Goal: Transaction & Acquisition: Purchase product/service

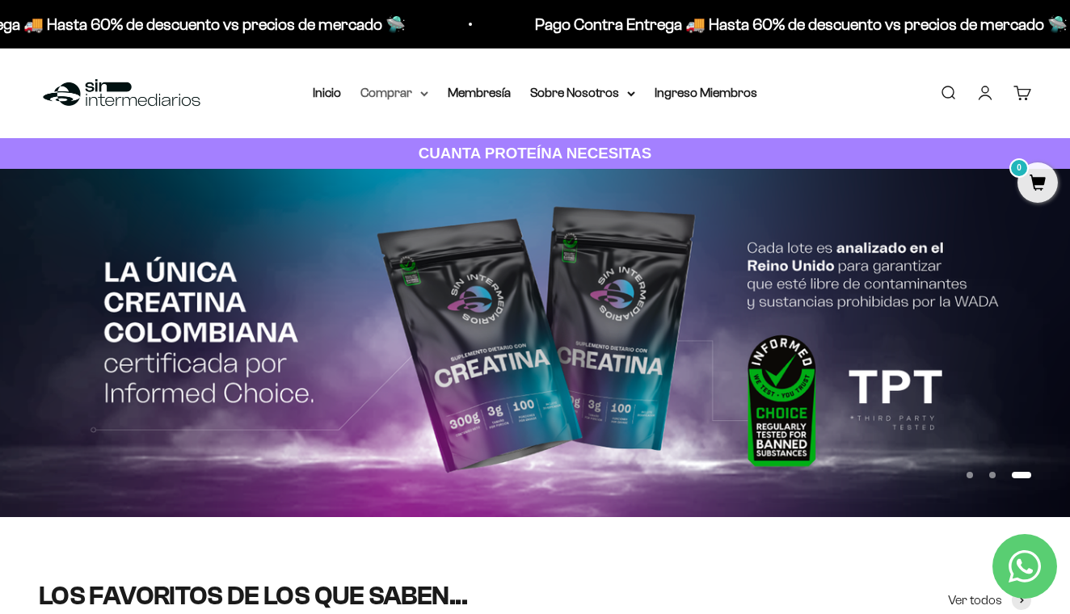
click at [400, 94] on summary "Comprar" at bounding box center [394, 92] width 68 height 21
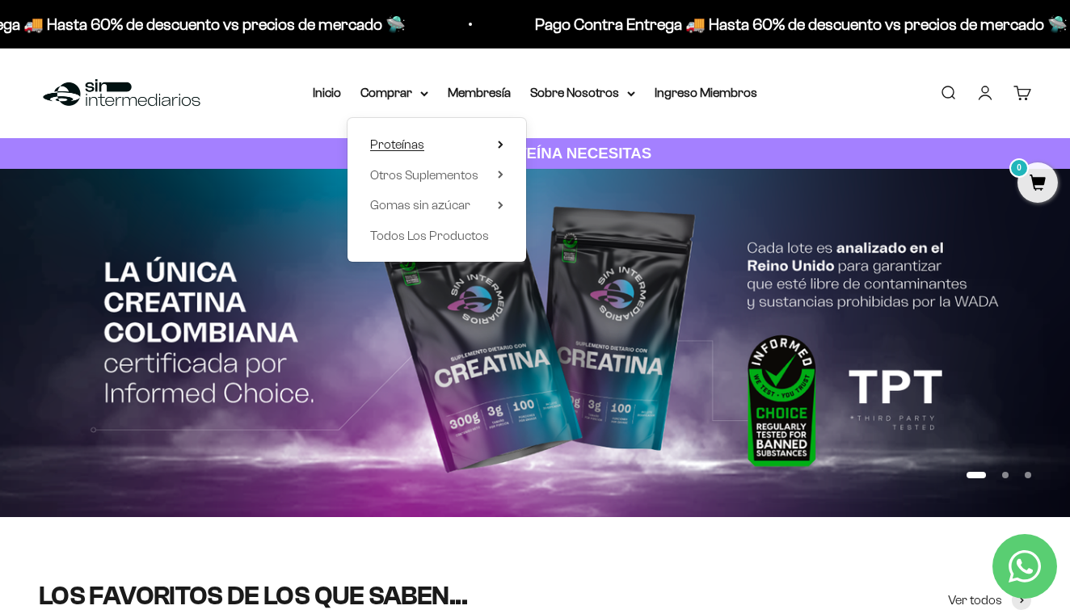
click at [427, 137] on summary "Proteínas" at bounding box center [436, 144] width 133 height 21
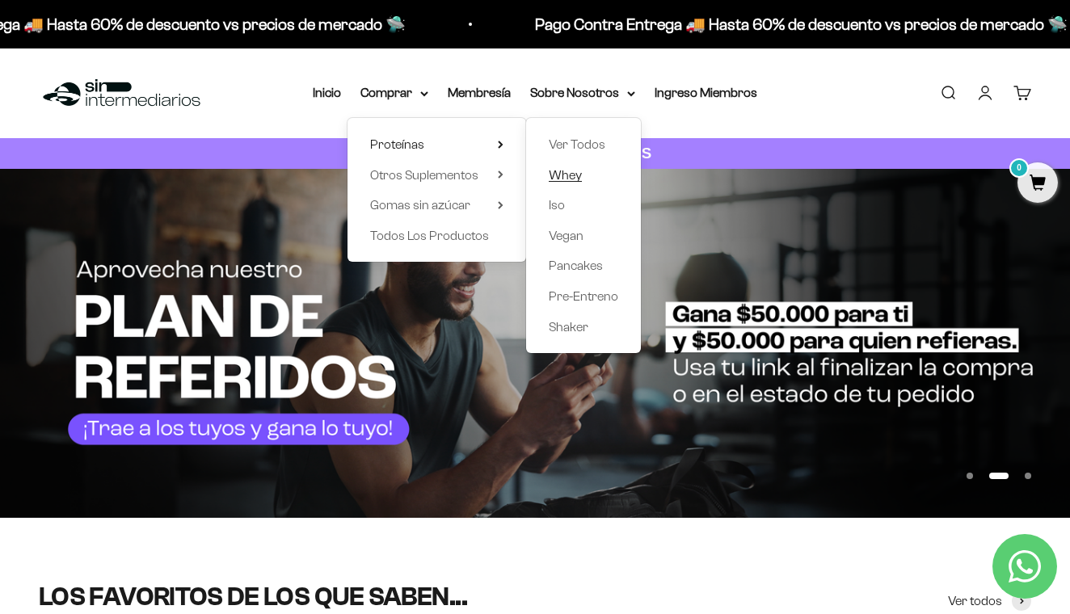
click at [559, 176] on span "Whey" at bounding box center [565, 175] width 33 height 14
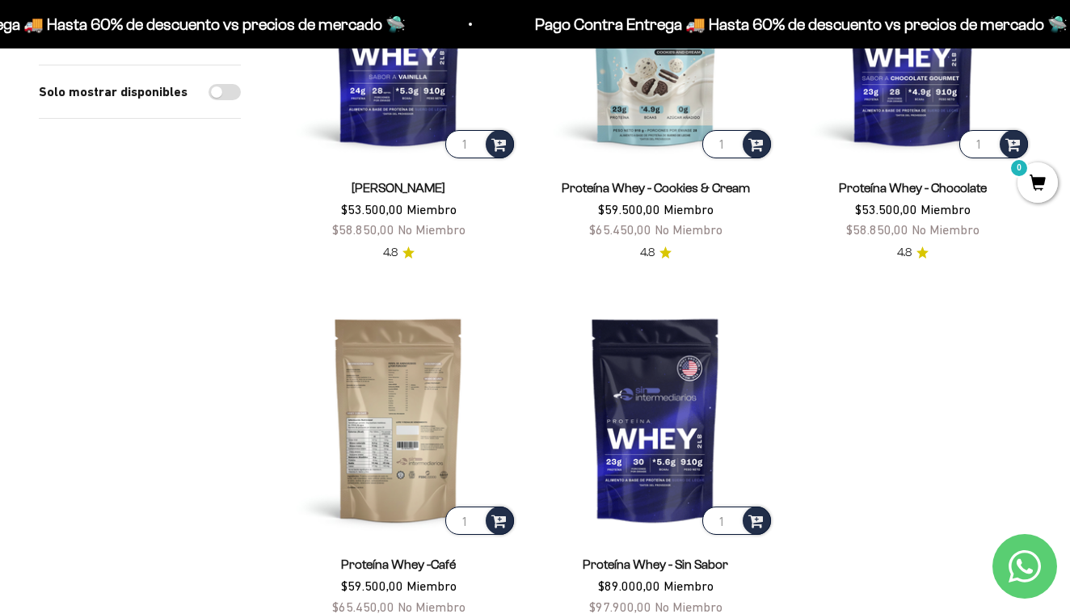
scroll to position [322, 0]
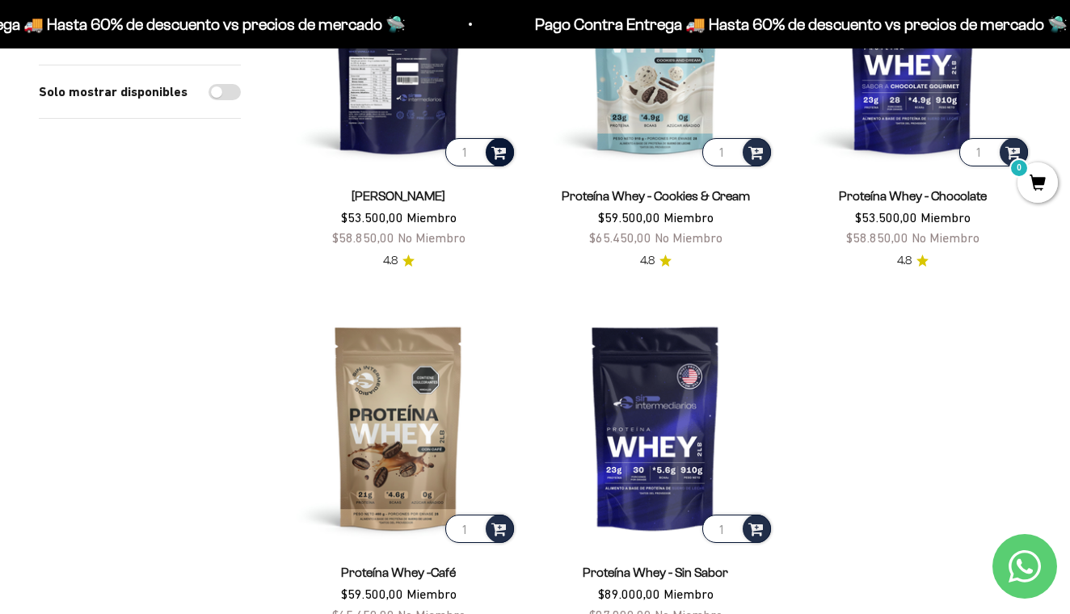
click at [500, 150] on span at bounding box center [498, 151] width 15 height 19
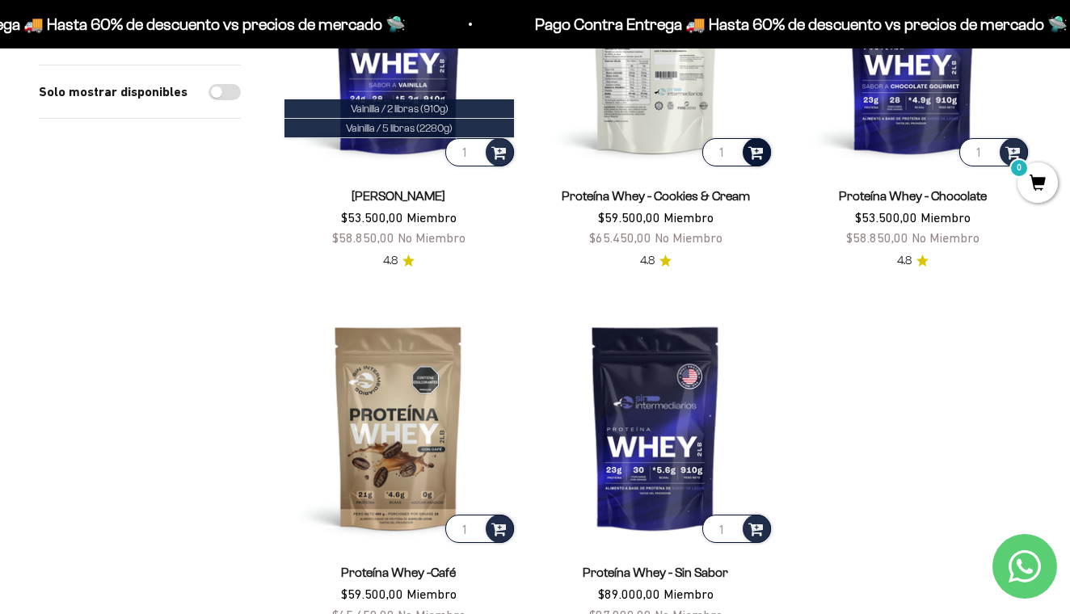
click at [754, 149] on span at bounding box center [755, 151] width 15 height 19
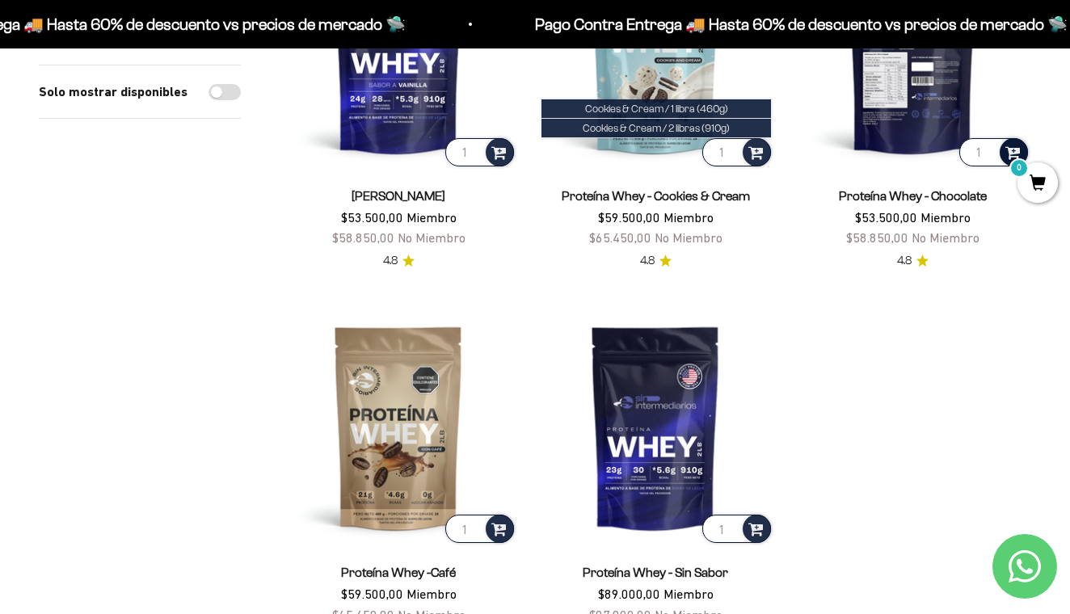
click at [1017, 142] on span at bounding box center [1012, 151] width 15 height 19
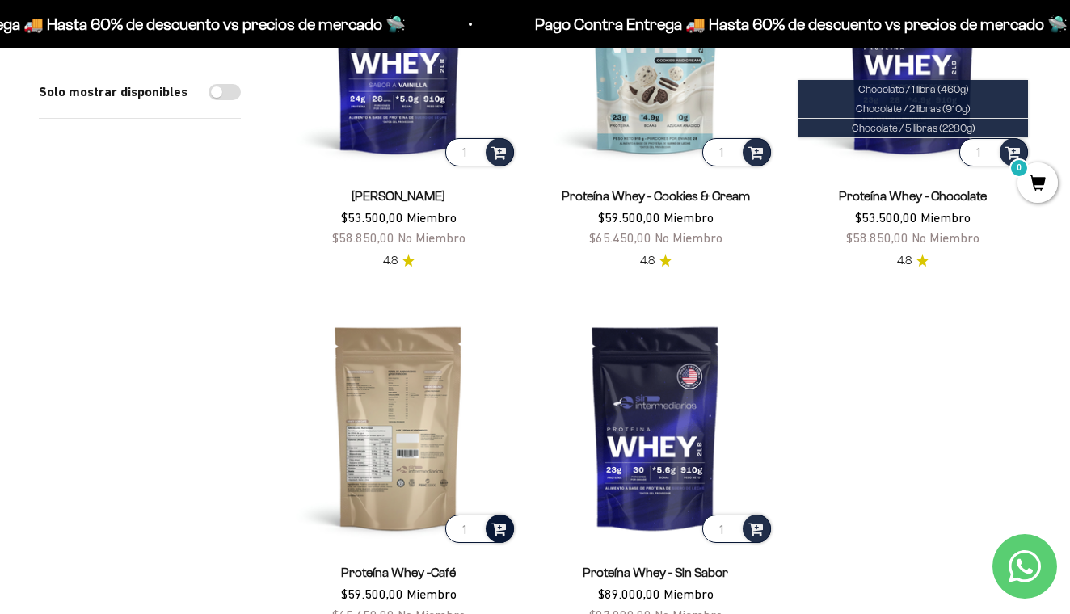
click at [499, 529] on span at bounding box center [498, 528] width 15 height 19
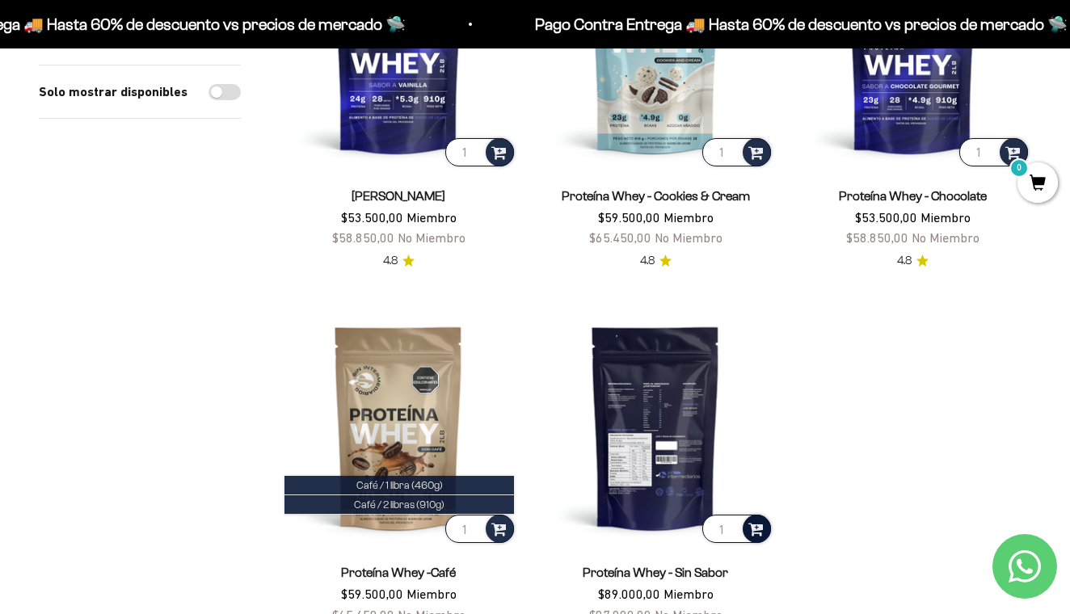
click at [759, 528] on span at bounding box center [755, 528] width 15 height 19
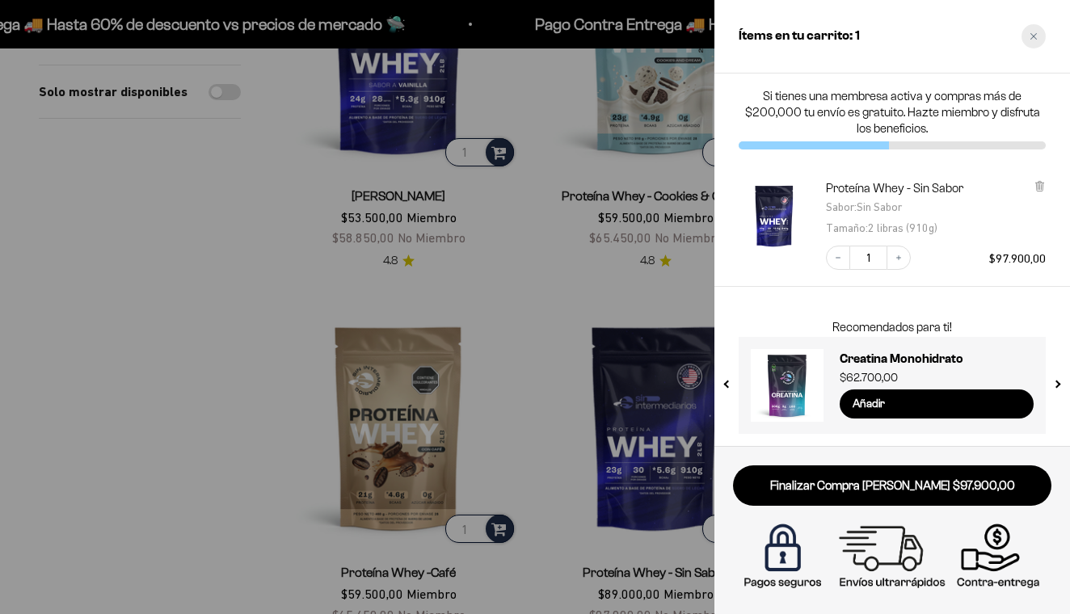
click at [1037, 39] on icon "Close cart" at bounding box center [1034, 36] width 8 height 8
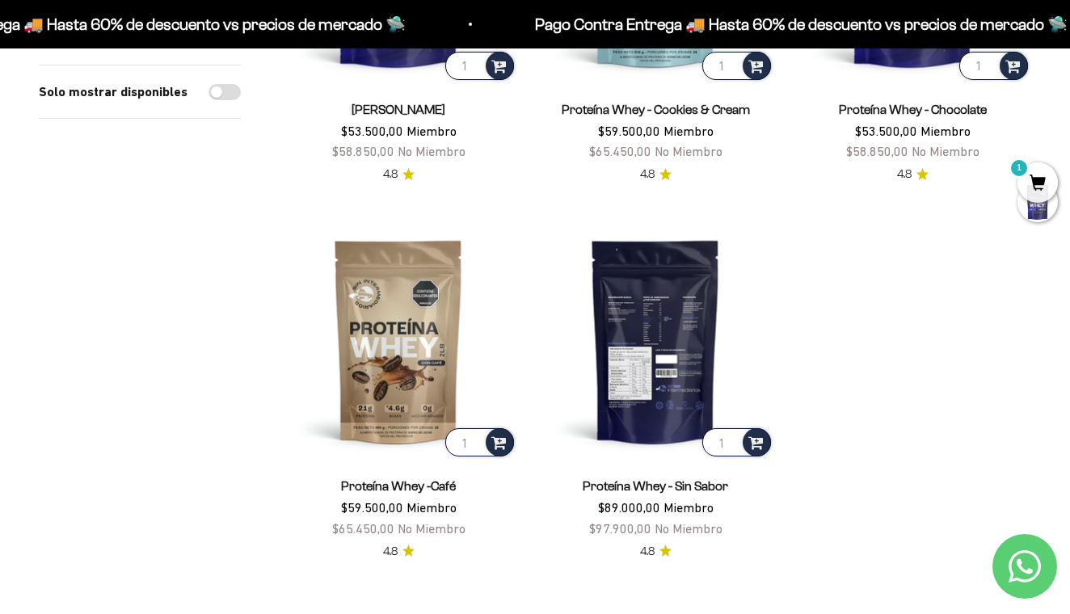
scroll to position [411, 0]
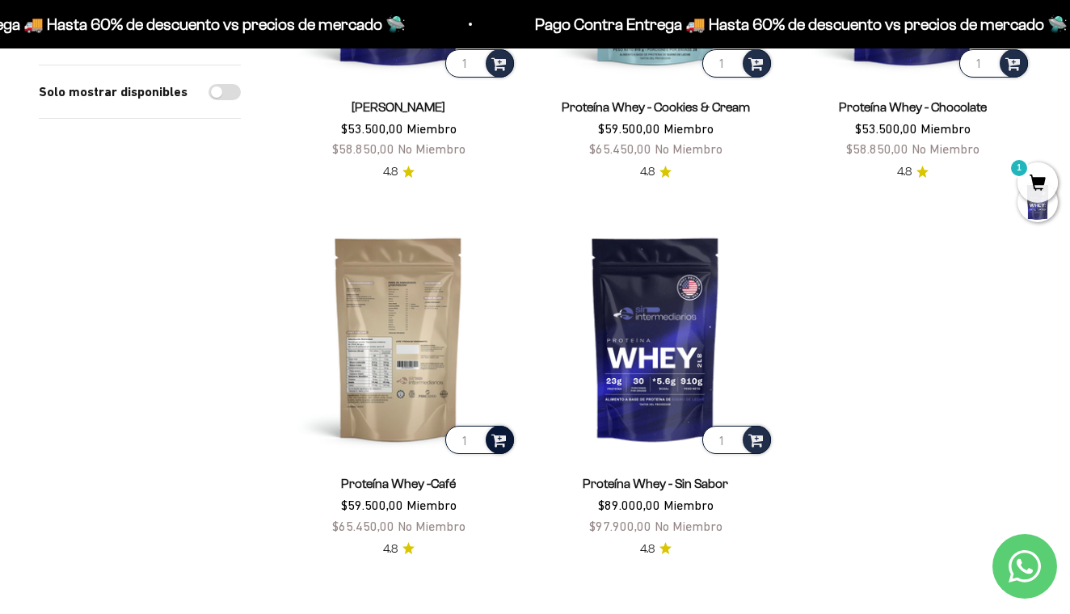
click at [498, 444] on span at bounding box center [498, 439] width 15 height 19
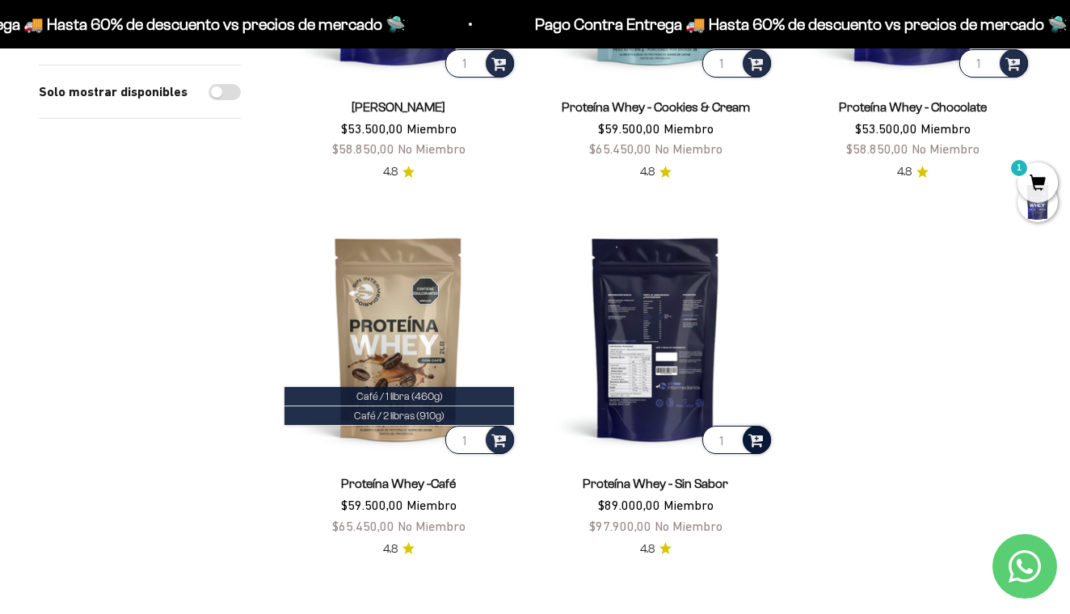
click at [758, 435] on span at bounding box center [755, 439] width 15 height 19
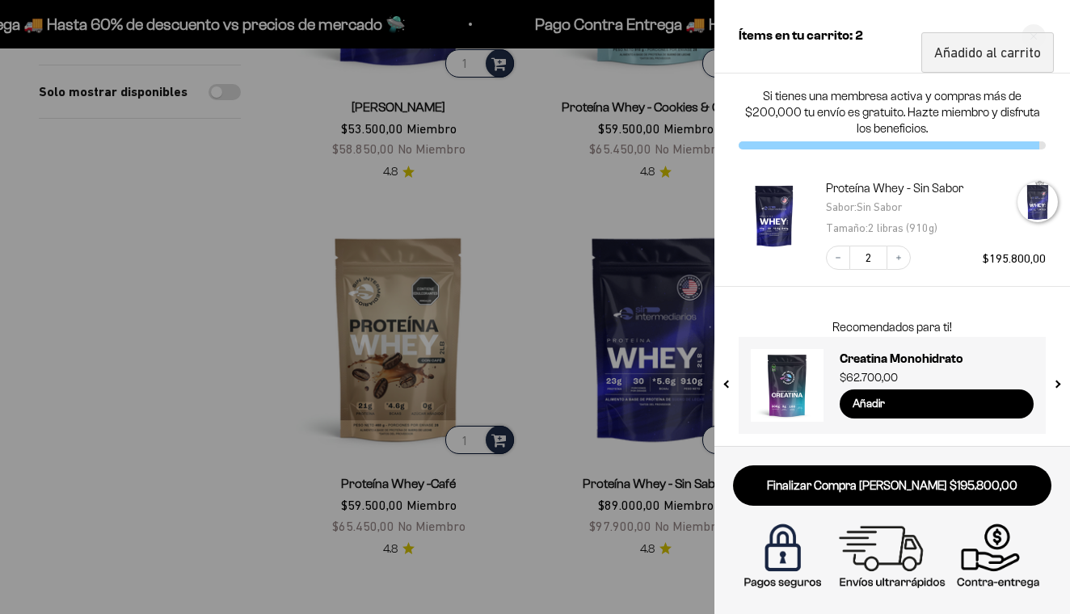
click at [514, 355] on div at bounding box center [535, 307] width 1070 height 614
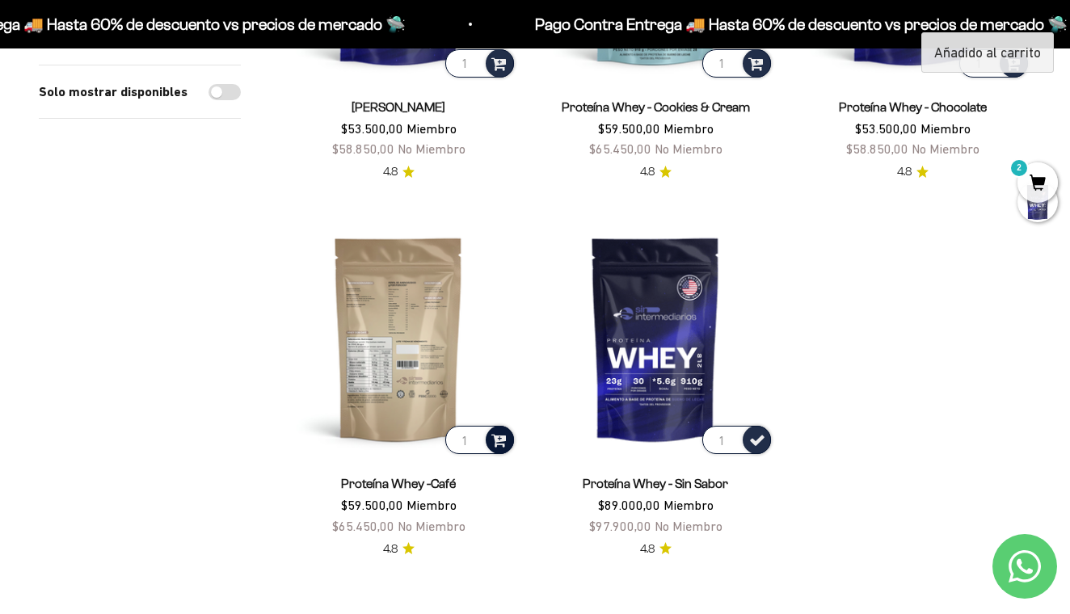
click at [495, 452] on div at bounding box center [500, 440] width 28 height 28
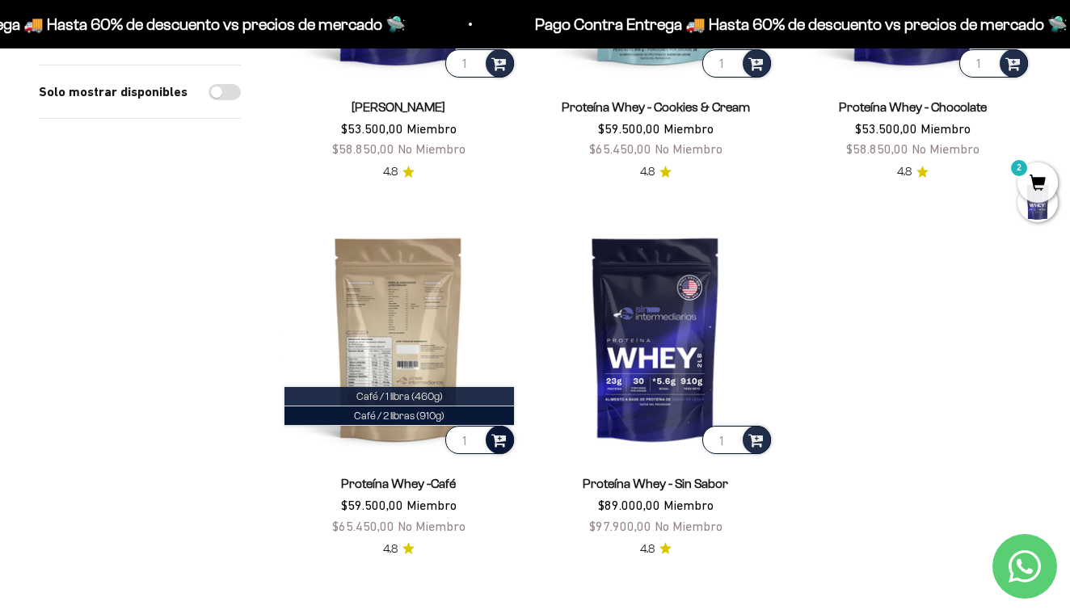
click at [417, 395] on span "Café / 1 libra (460g)" at bounding box center [399, 396] width 86 height 12
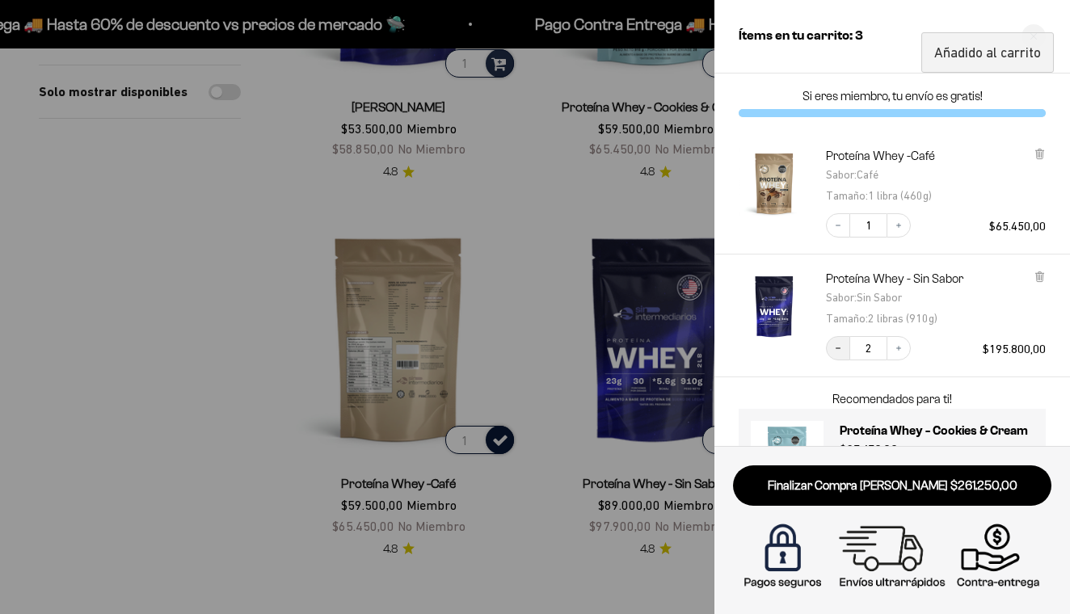
click at [837, 348] on icon "Decrease quantity" at bounding box center [838, 348] width 5 height 1
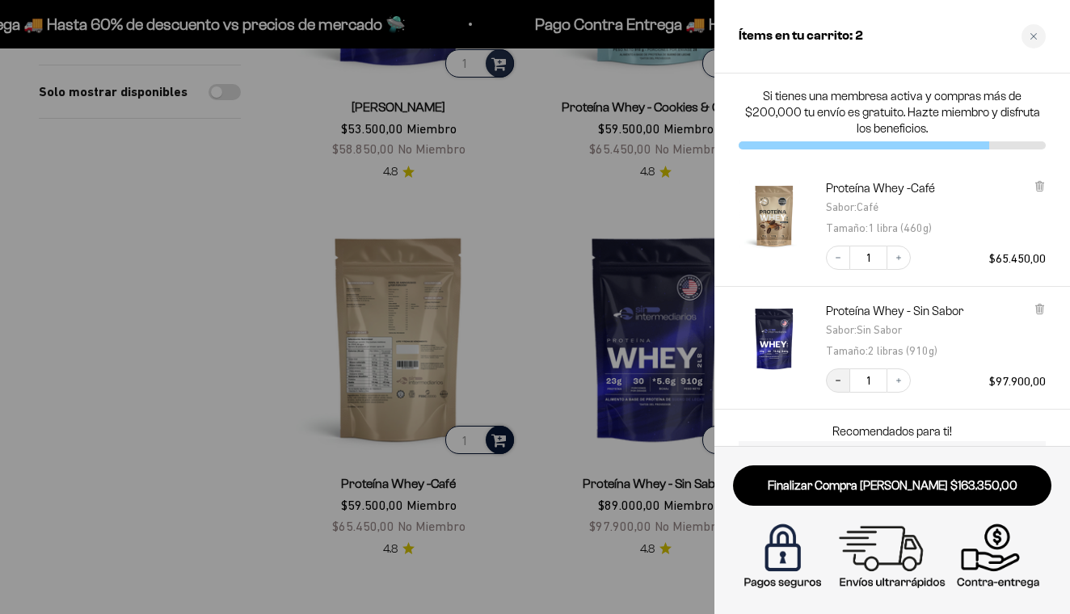
click at [840, 387] on button "Decrease quantity" at bounding box center [838, 381] width 24 height 24
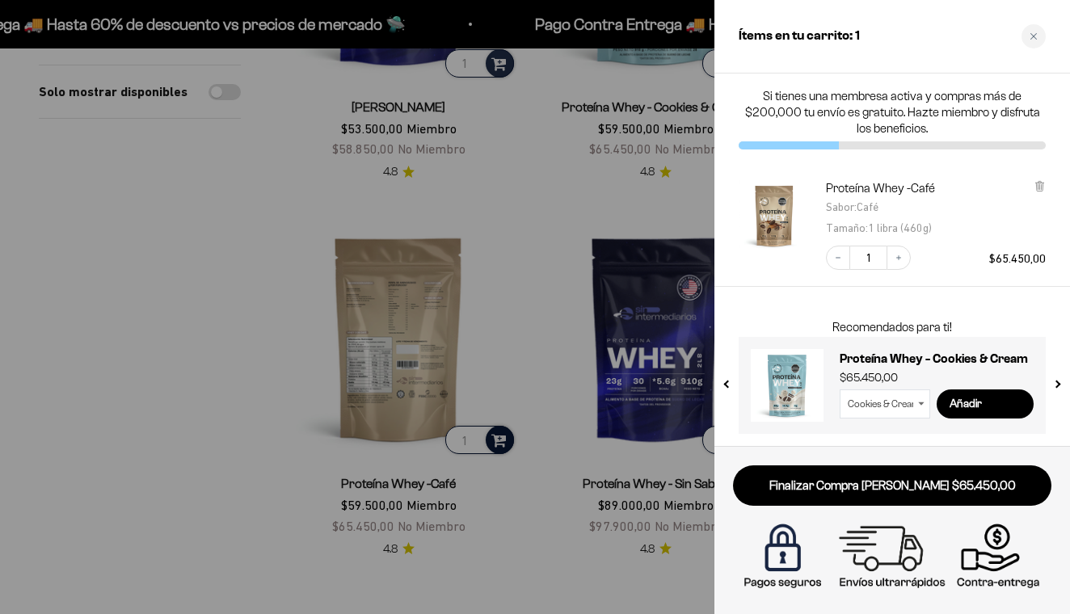
click at [527, 225] on div at bounding box center [535, 307] width 1070 height 614
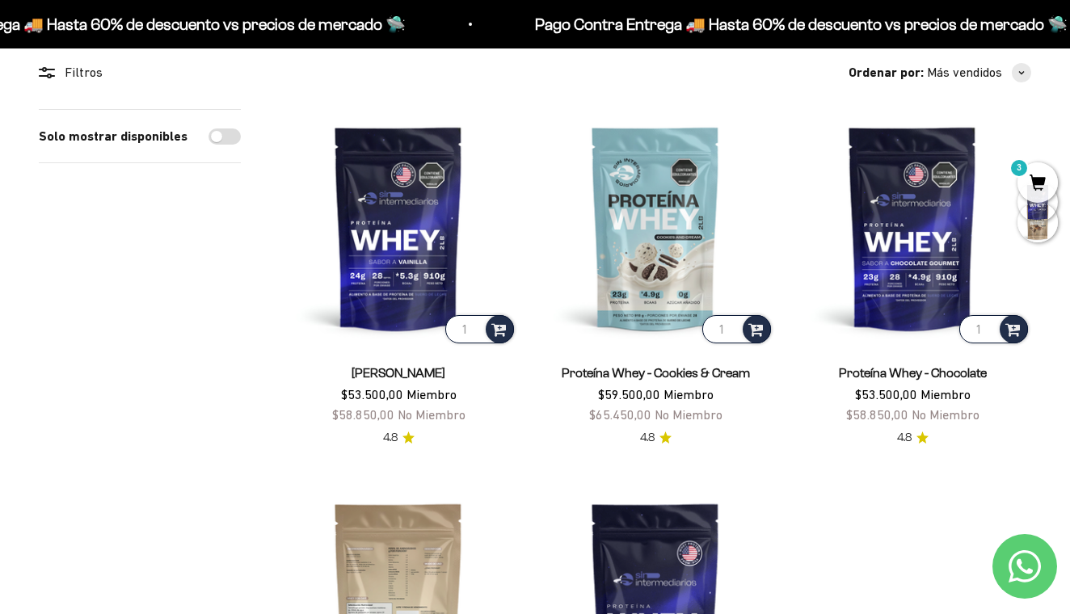
scroll to position [107, 0]
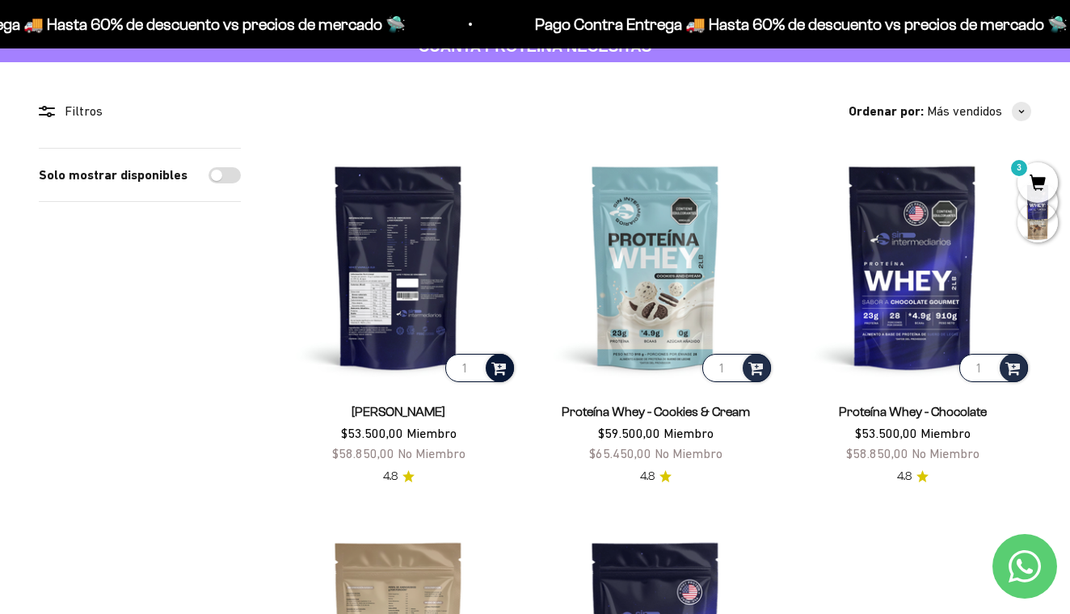
click at [494, 358] on span at bounding box center [498, 367] width 15 height 19
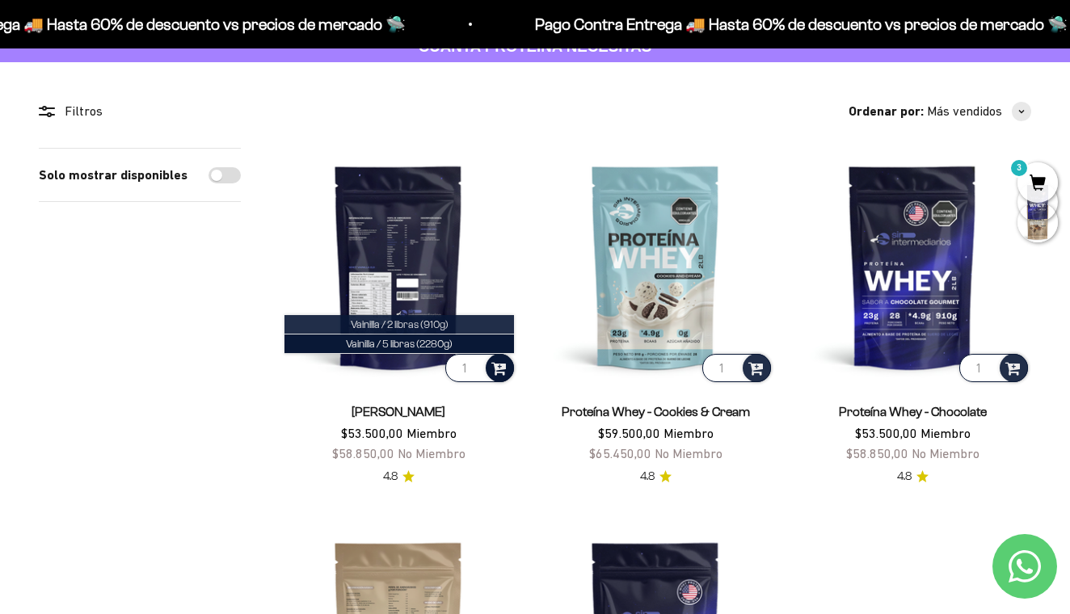
click at [440, 322] on span "Vainilla / 2 libras (910g)" at bounding box center [400, 324] width 98 height 12
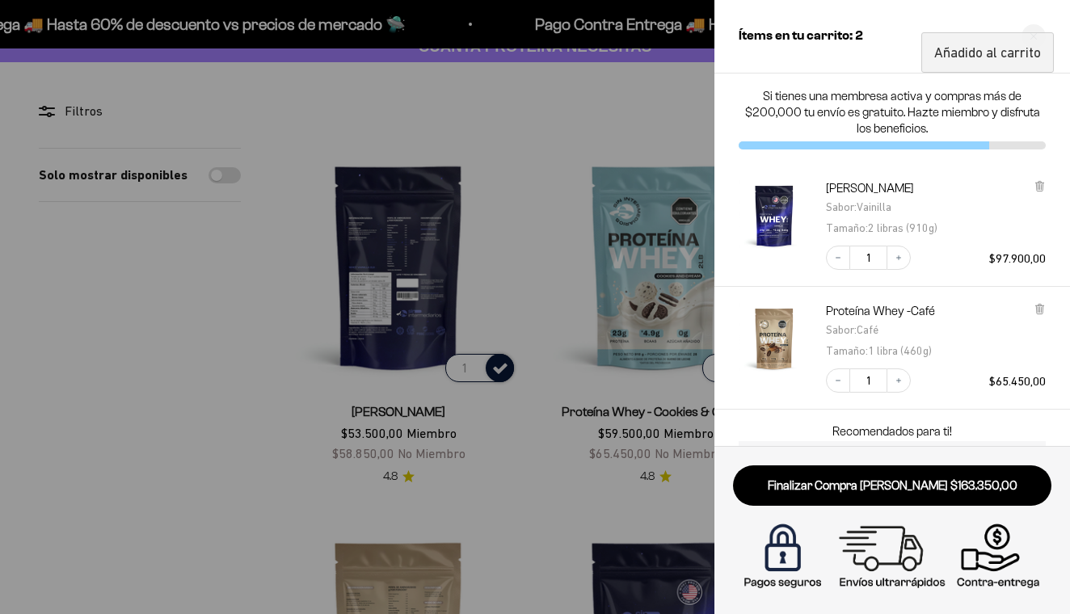
click at [510, 429] on div at bounding box center [535, 307] width 1070 height 614
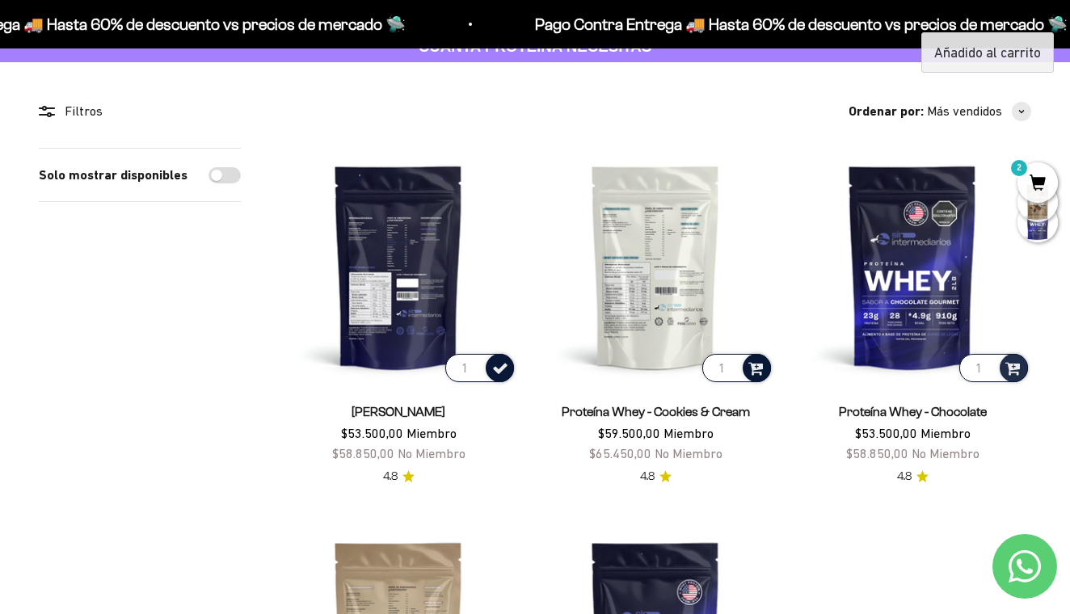
click at [759, 369] on span at bounding box center [755, 367] width 15 height 19
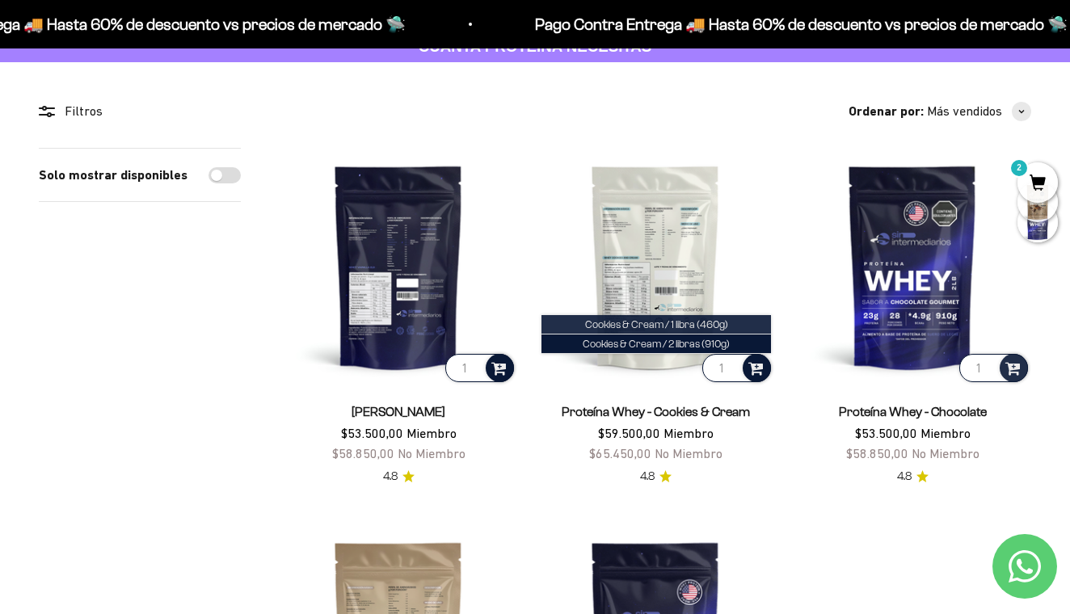
click at [721, 318] on span "Cookies & Cream / 1 libra (460g)" at bounding box center [656, 324] width 143 height 12
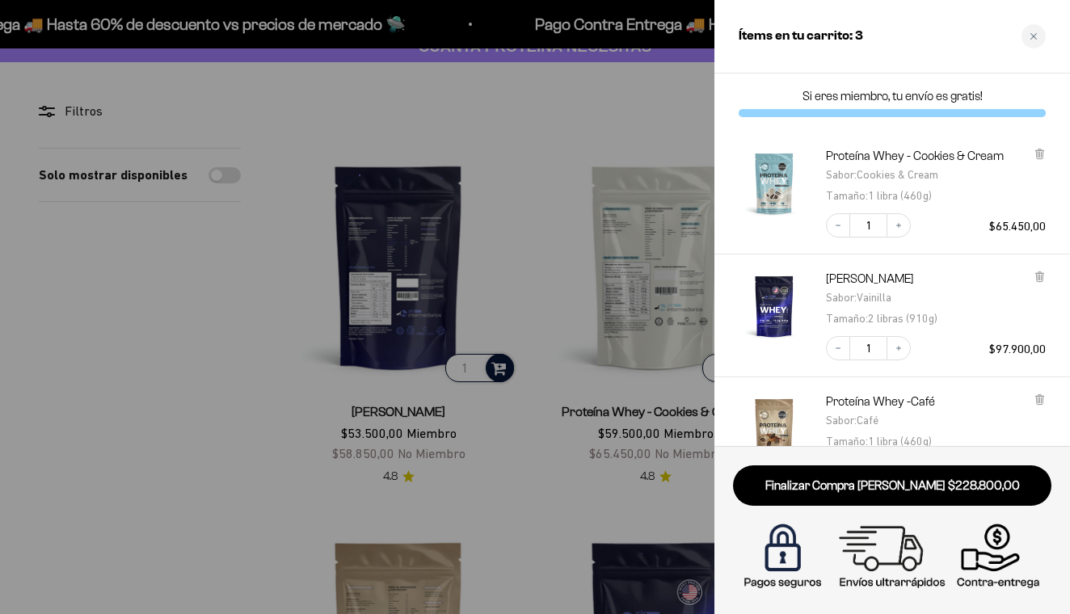
click at [257, 461] on div at bounding box center [535, 307] width 1070 height 614
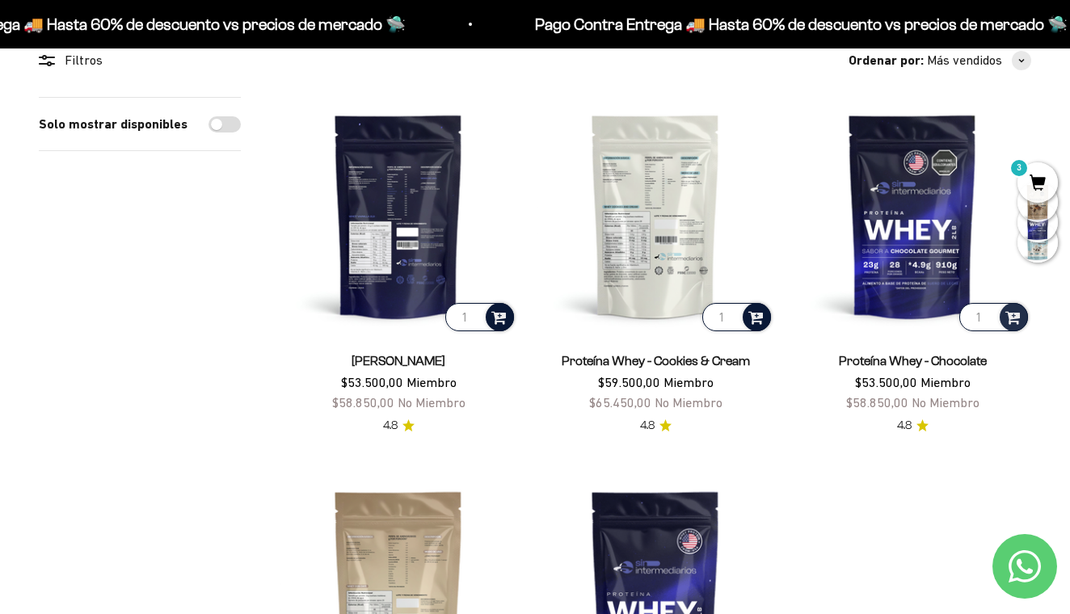
scroll to position [163, 0]
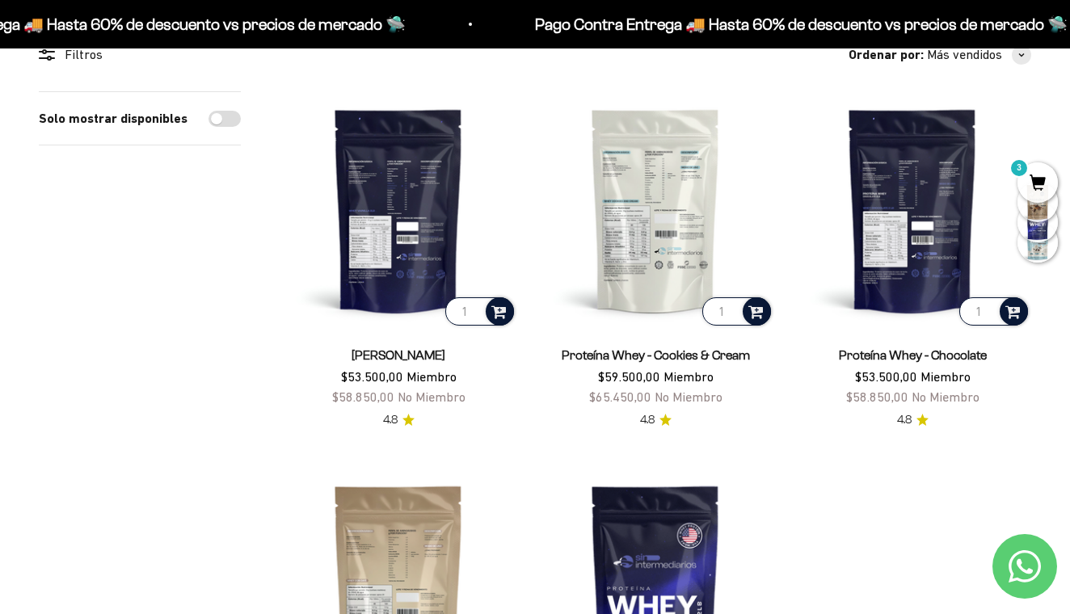
click at [1013, 318] on span at bounding box center [1012, 310] width 15 height 19
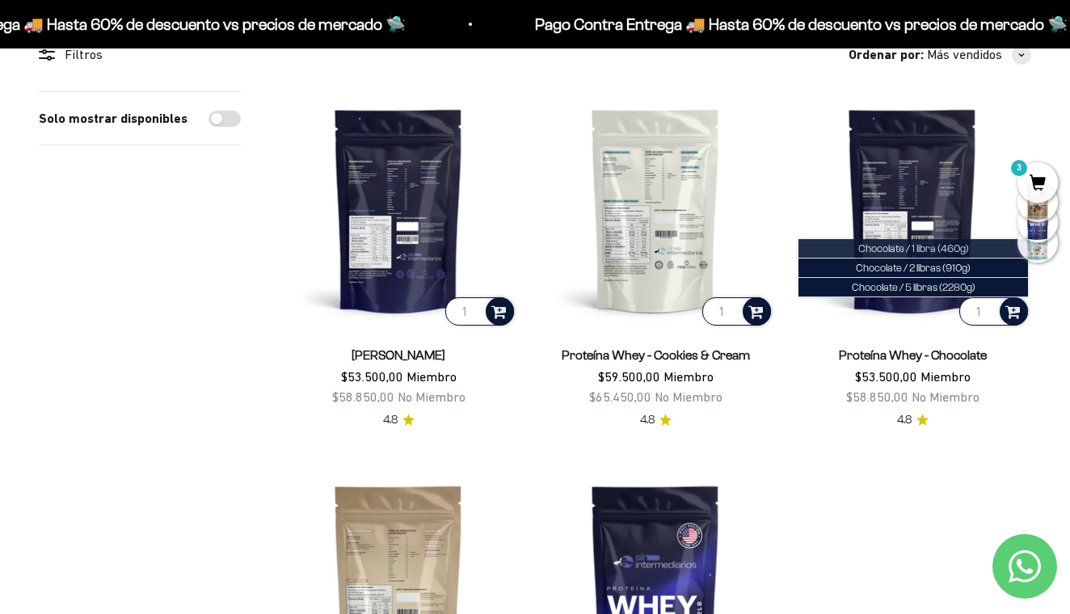
click at [967, 246] on span "Chocolate / 1 libra (460g)" at bounding box center [913, 248] width 111 height 12
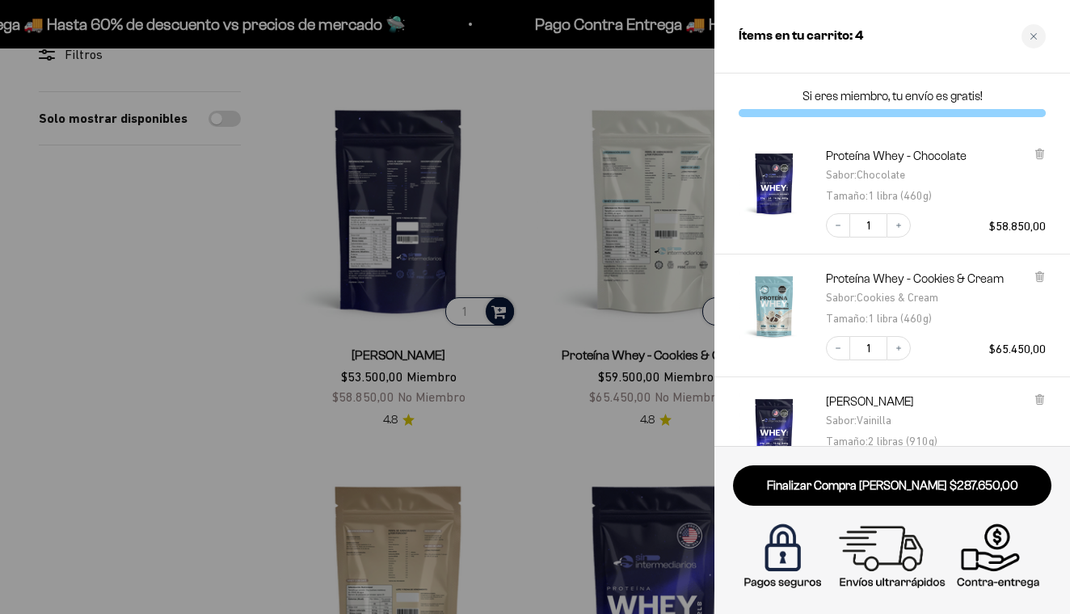
scroll to position [0, 0]
click at [531, 428] on div at bounding box center [535, 307] width 1070 height 614
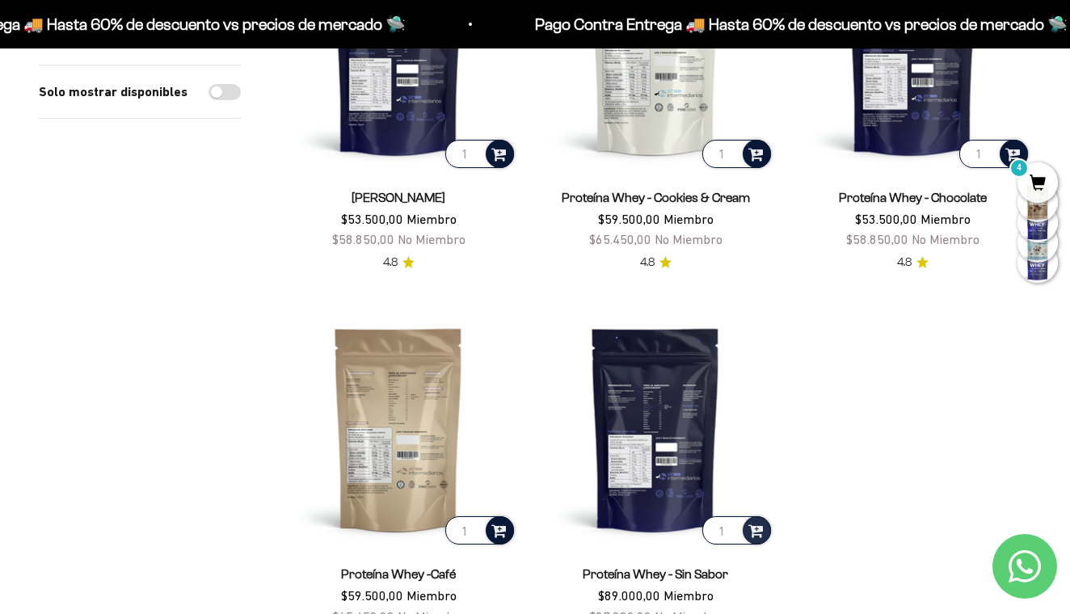
scroll to position [323, 0]
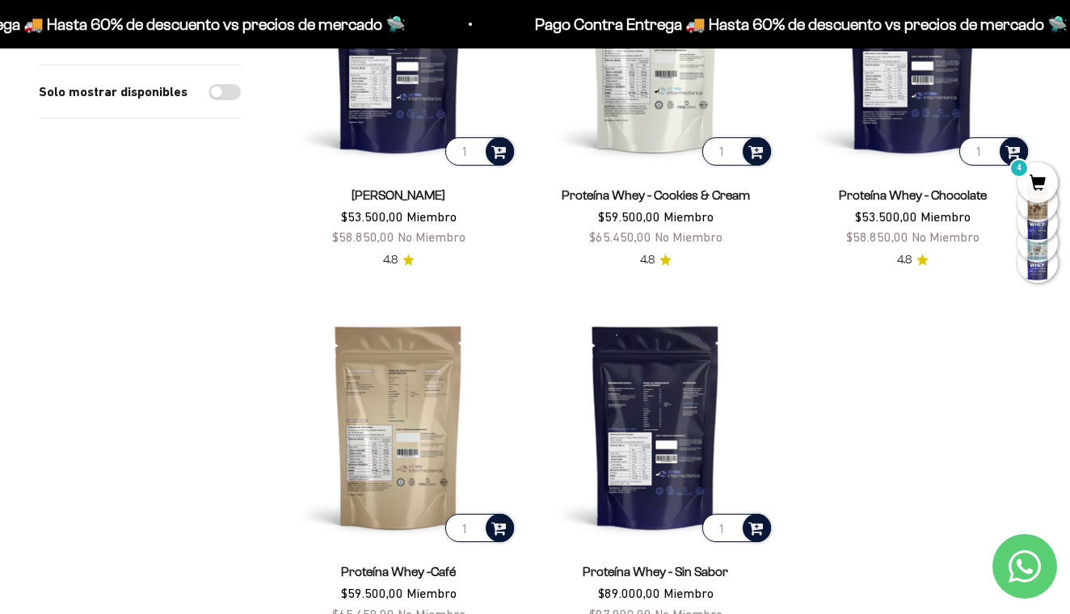
click at [763, 537] on div at bounding box center [757, 528] width 28 height 28
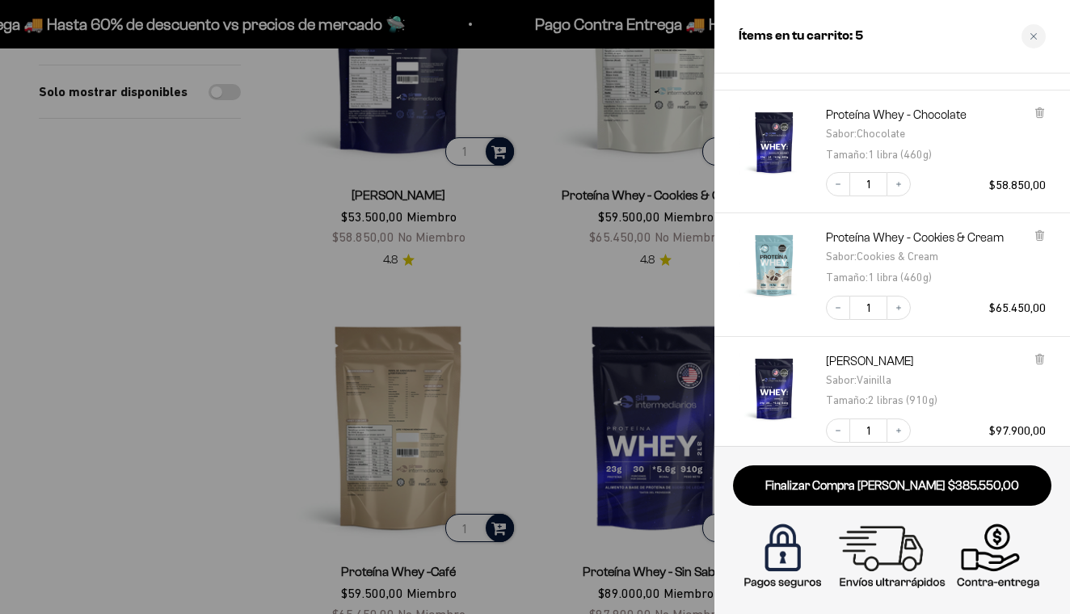
scroll to position [176, 0]
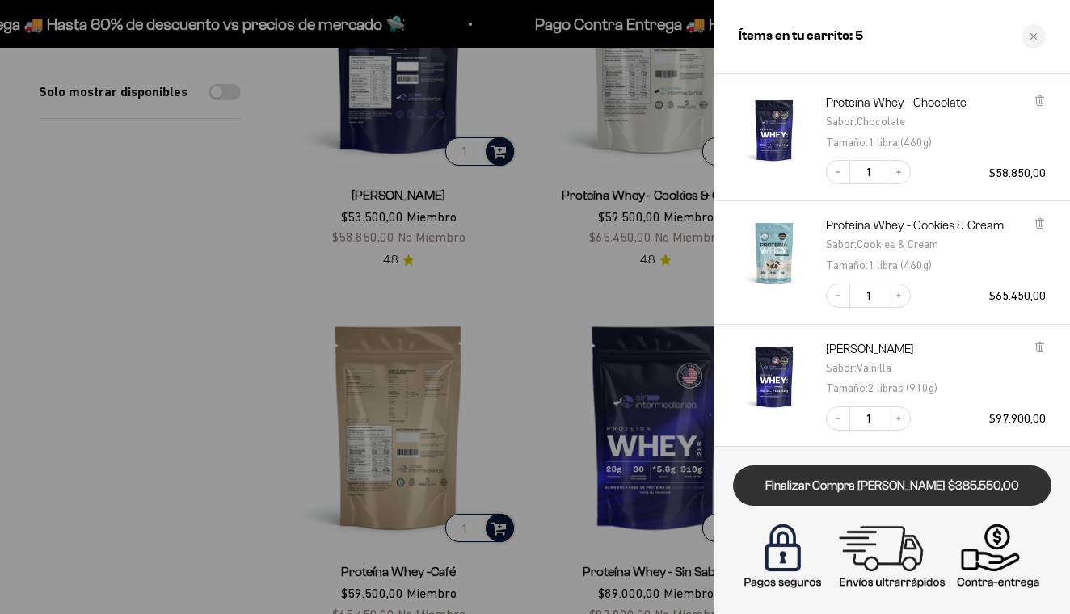
click at [906, 475] on link "Finalizar Compra Segura $385.550,00" at bounding box center [892, 485] width 318 height 41
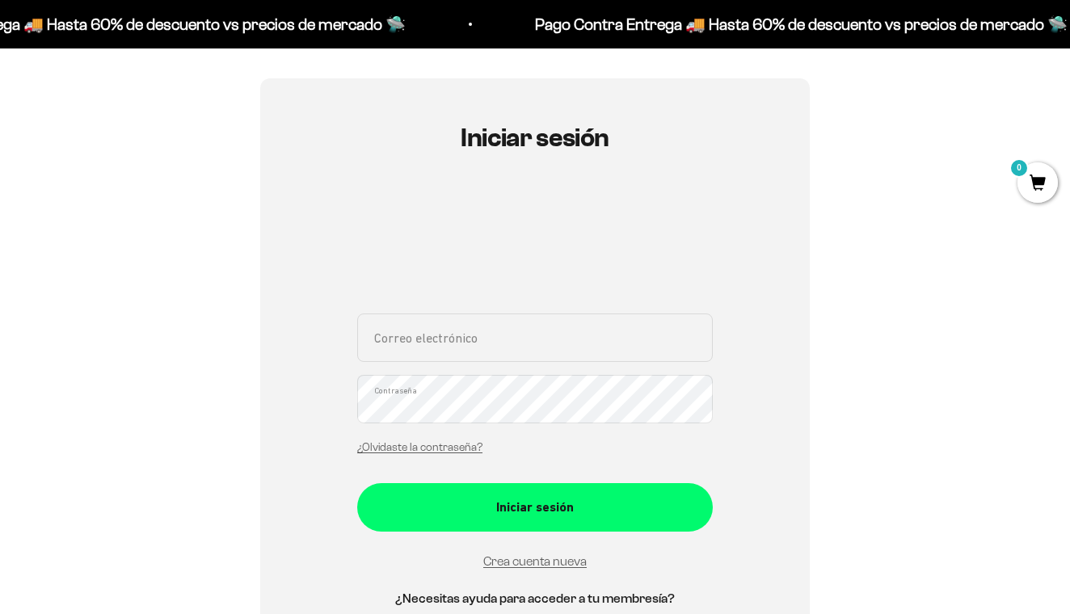
scroll to position [128, 0]
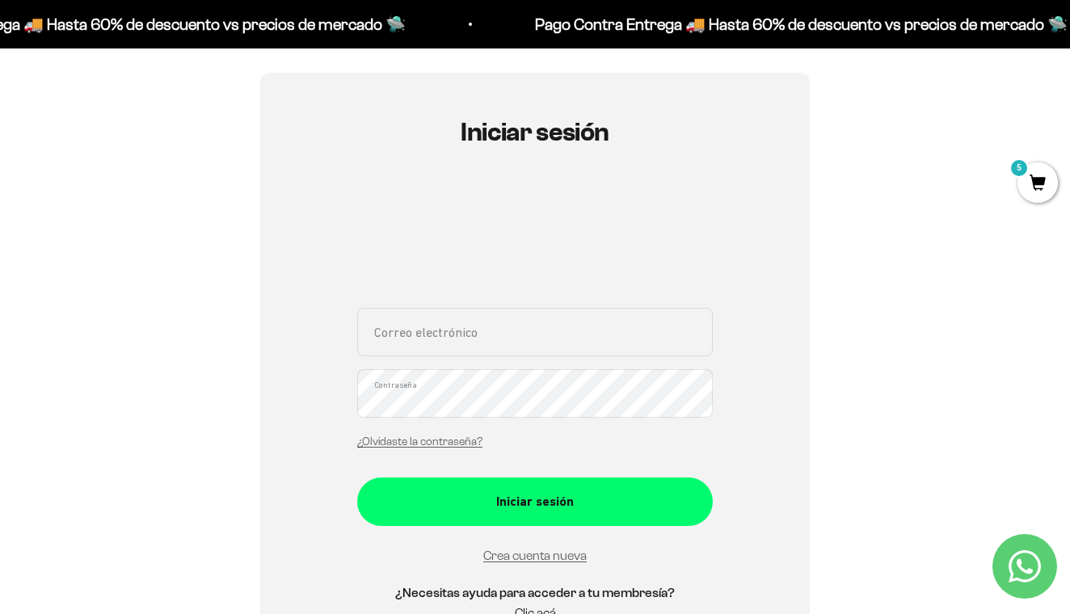
type input "[EMAIL_ADDRESS][DOMAIN_NAME]"
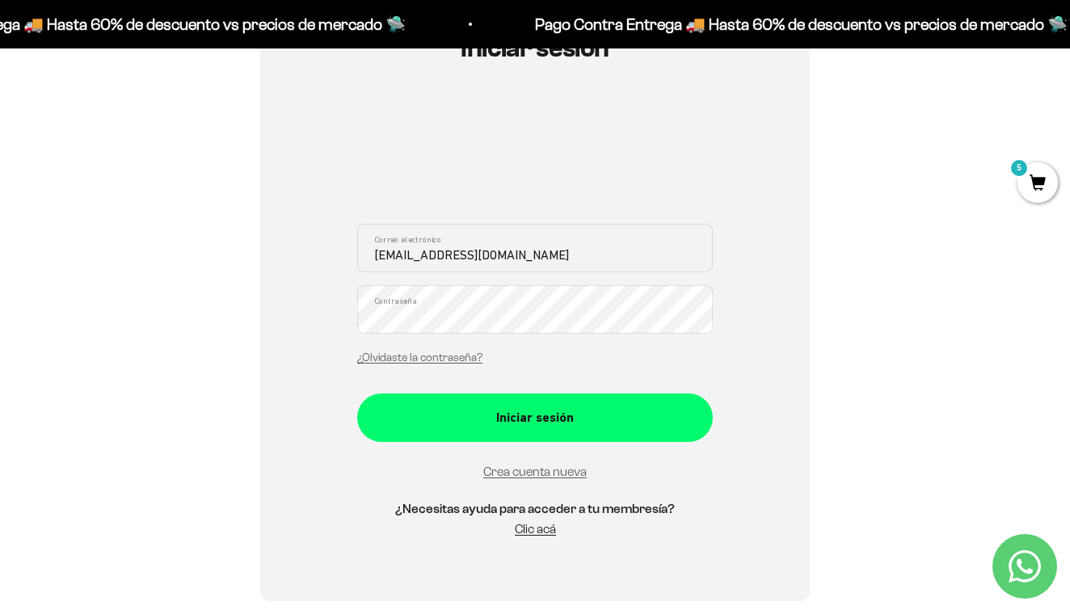
scroll to position [217, 0]
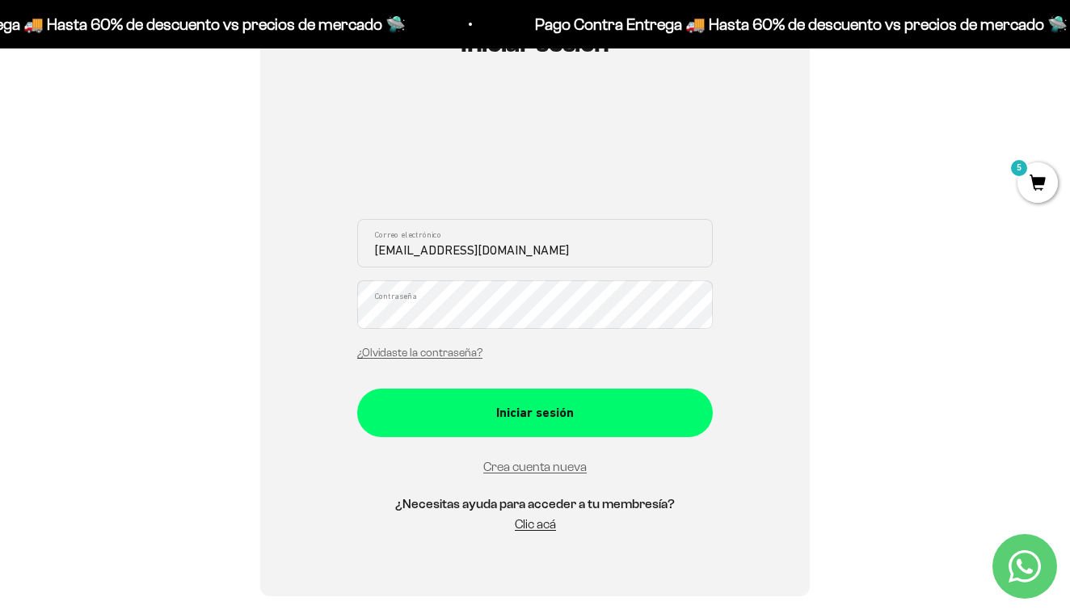
click at [529, 473] on div "Crea cuenta nueva" at bounding box center [535, 467] width 356 height 21
click at [535, 470] on link "Crea cuenta nueva" at bounding box center [534, 467] width 103 height 14
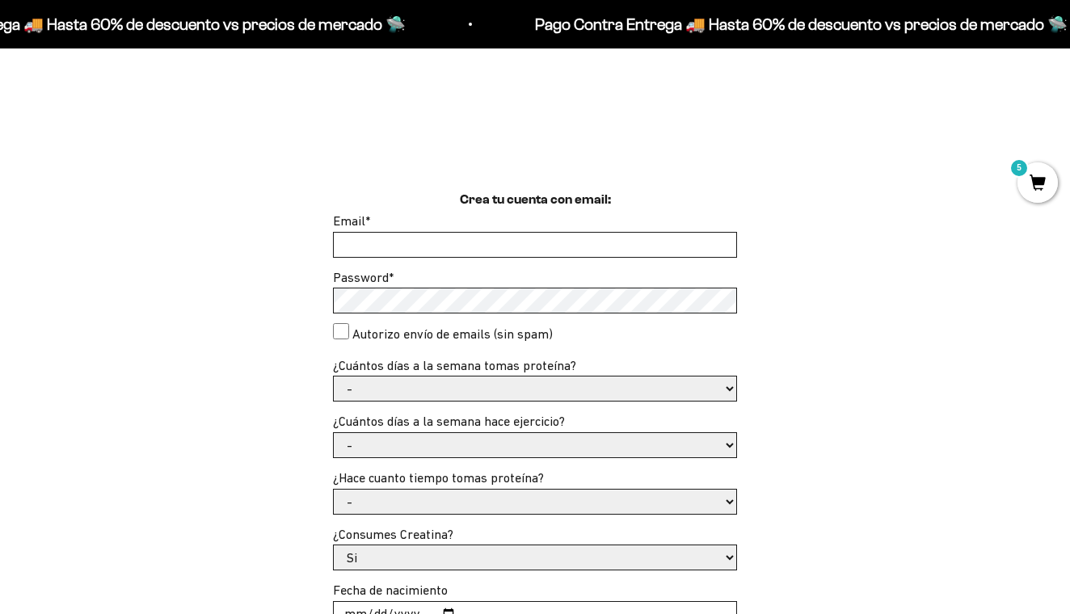
scroll to position [331, 0]
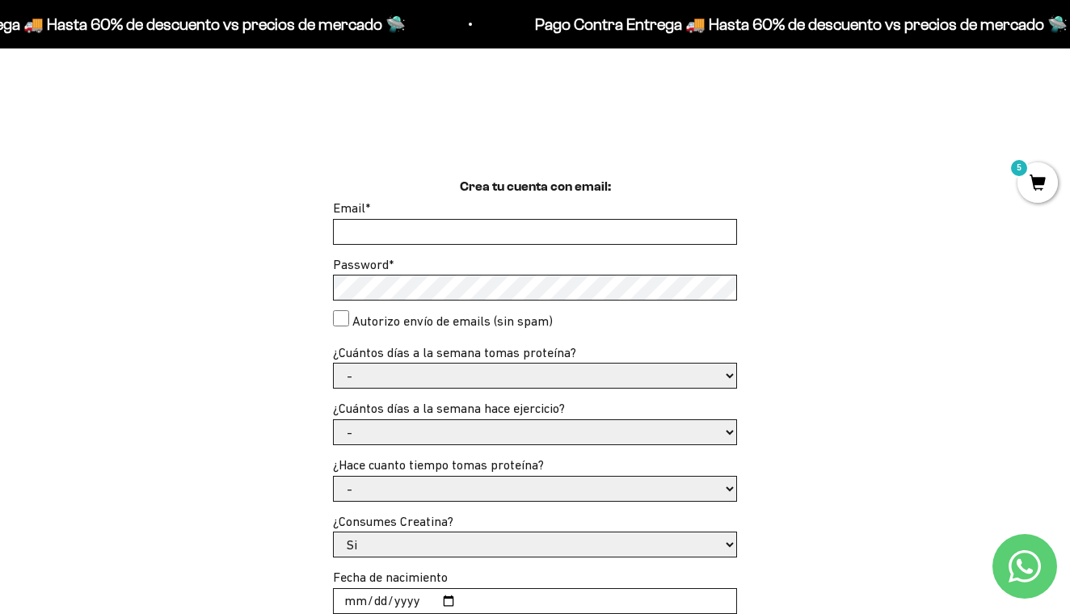
type input "[EMAIL_ADDRESS][DOMAIN_NAME]"
click at [343, 318] on consent"] "Autorizo envío de emails (sin spam)" at bounding box center [341, 318] width 16 height 16
checkbox consent"] "true"
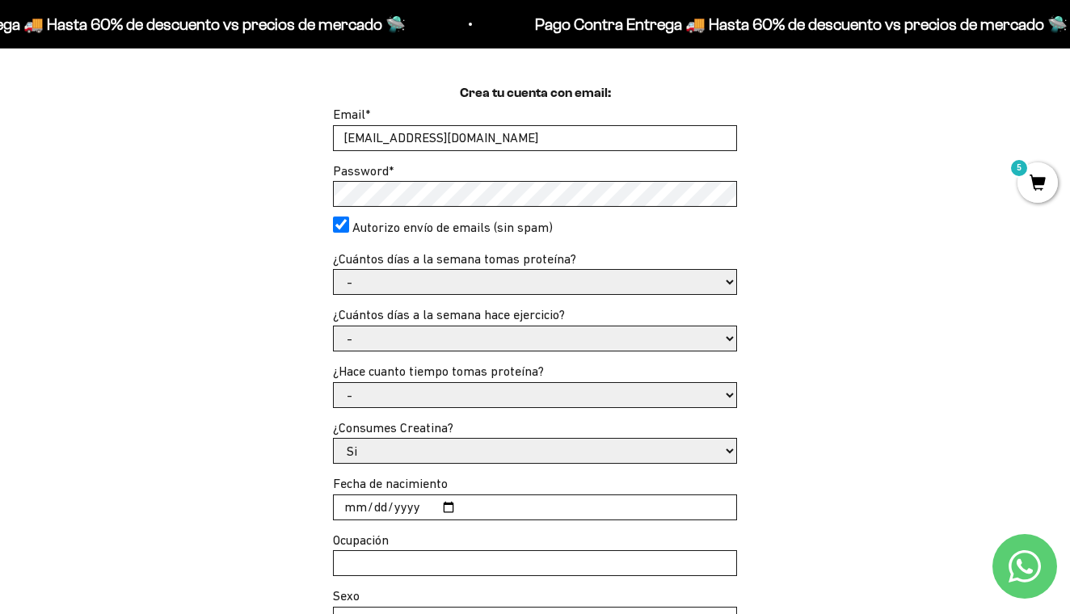
scroll to position [427, 0]
select select "3 a 5"
select select "3 a 5 días"
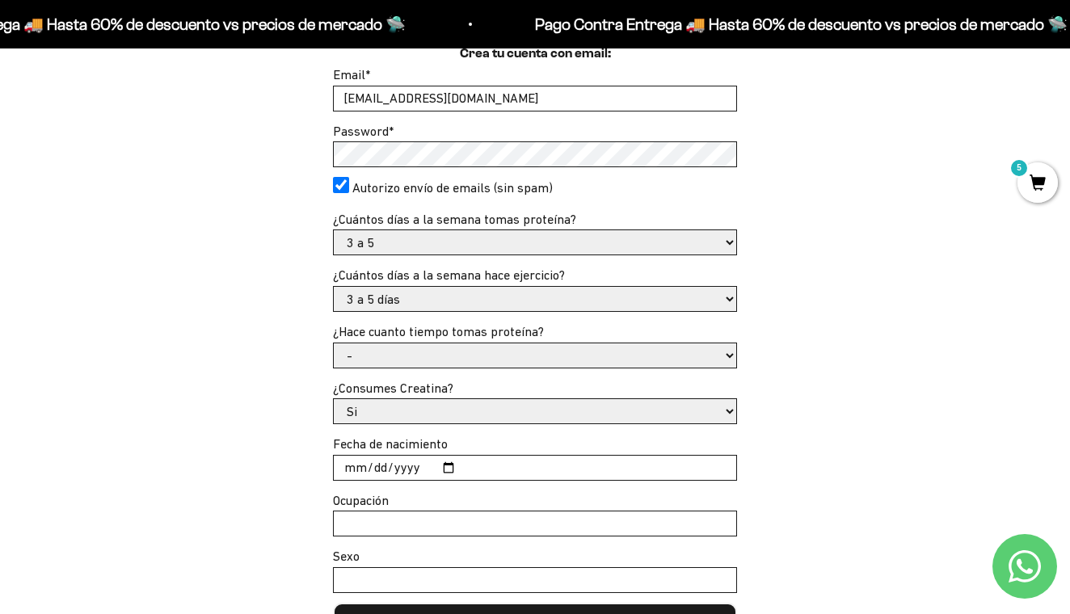
scroll to position [470, 0]
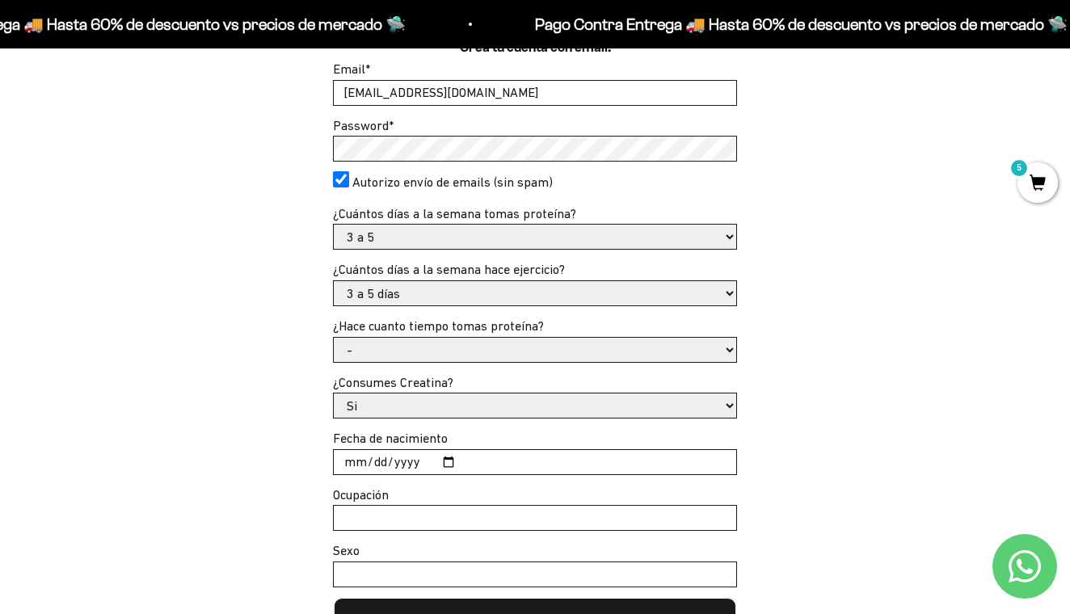
select select "Hace más de un año"
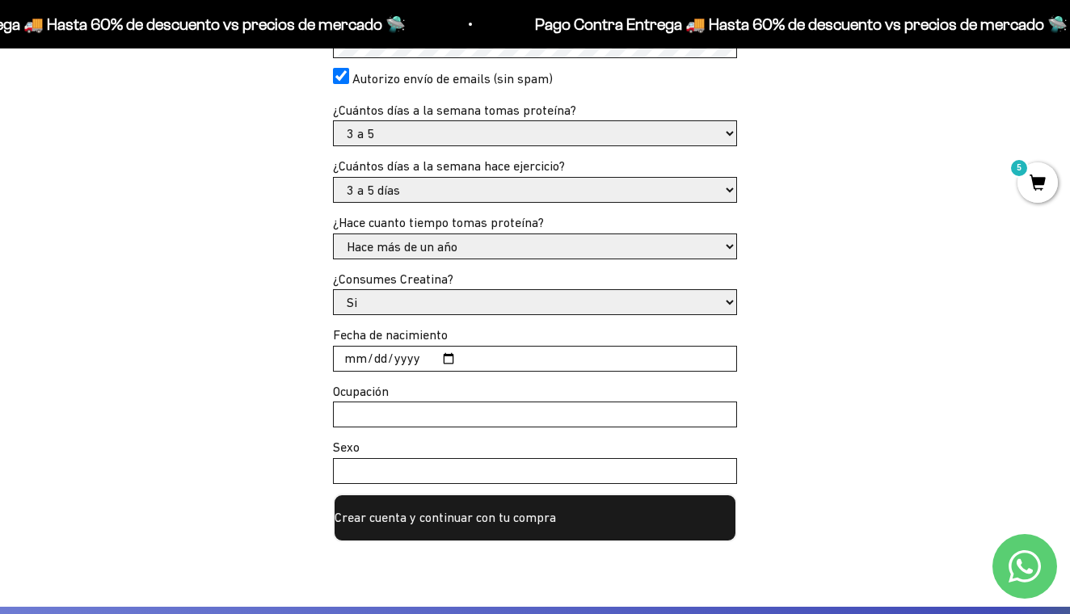
scroll to position [608, 0]
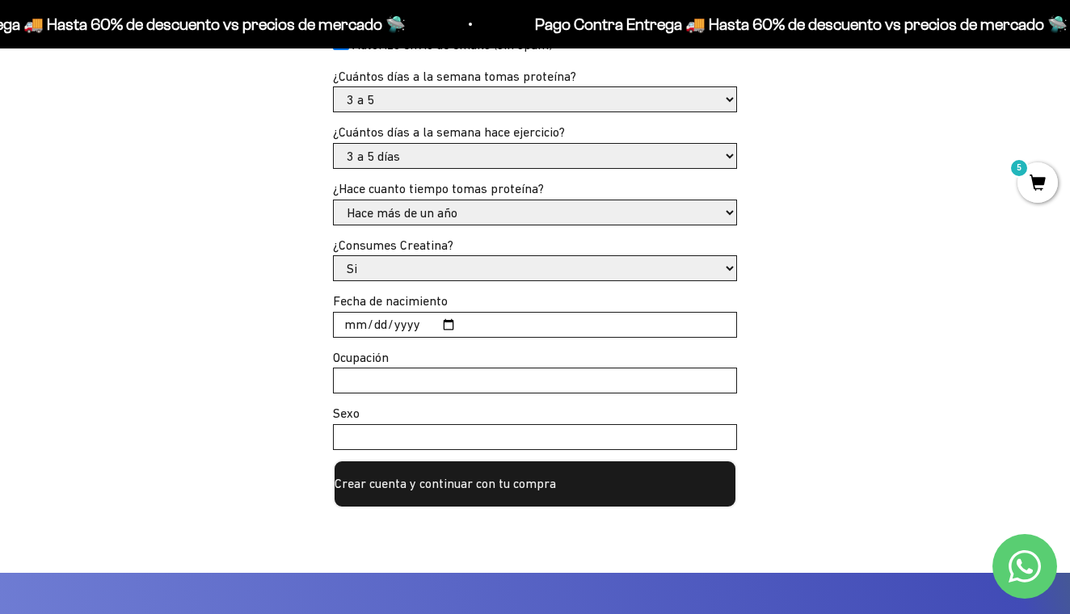
click at [343, 318] on input "Fecha de nacimiento" at bounding box center [535, 325] width 402 height 24
click at [368, 319] on input "2025-09-03" at bounding box center [535, 325] width 402 height 24
click at [360, 319] on input "2025-09-03" at bounding box center [535, 325] width 402 height 24
type input "2025-06-05"
type input "1992-08-05"
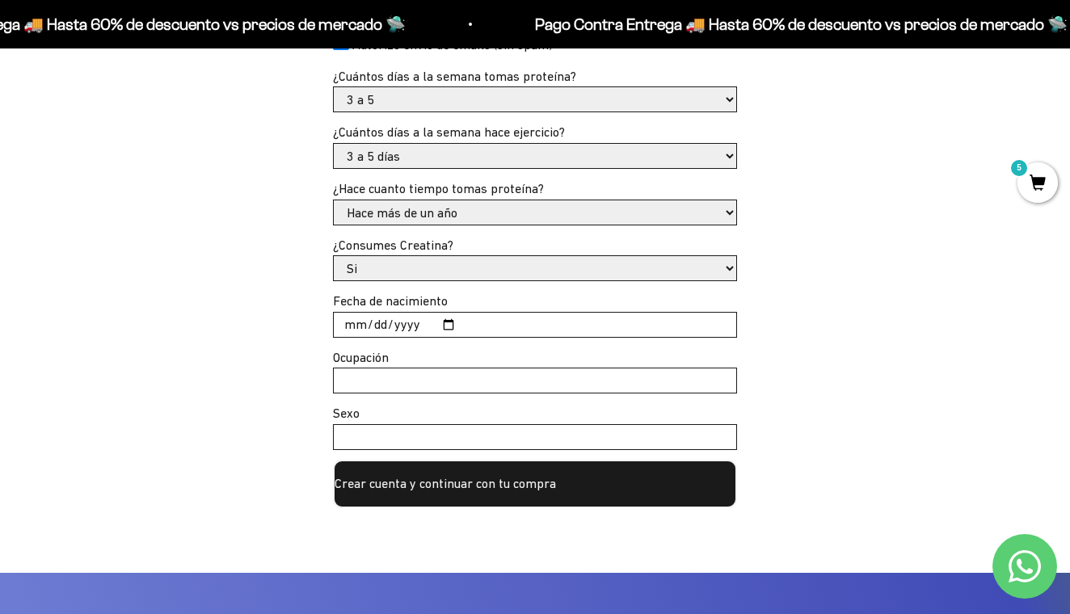
click at [836, 356] on div "Crea tu cuenta con email: Email * cccp202@hotmail.com Password * Autorizo envío…" at bounding box center [535, 205] width 992 height 608
click at [369, 374] on input "Ocupación" at bounding box center [535, 381] width 402 height 24
type input "Ingeniero Civil"
click at [379, 428] on input "Sexo" at bounding box center [535, 437] width 402 height 24
type input "Masculino"
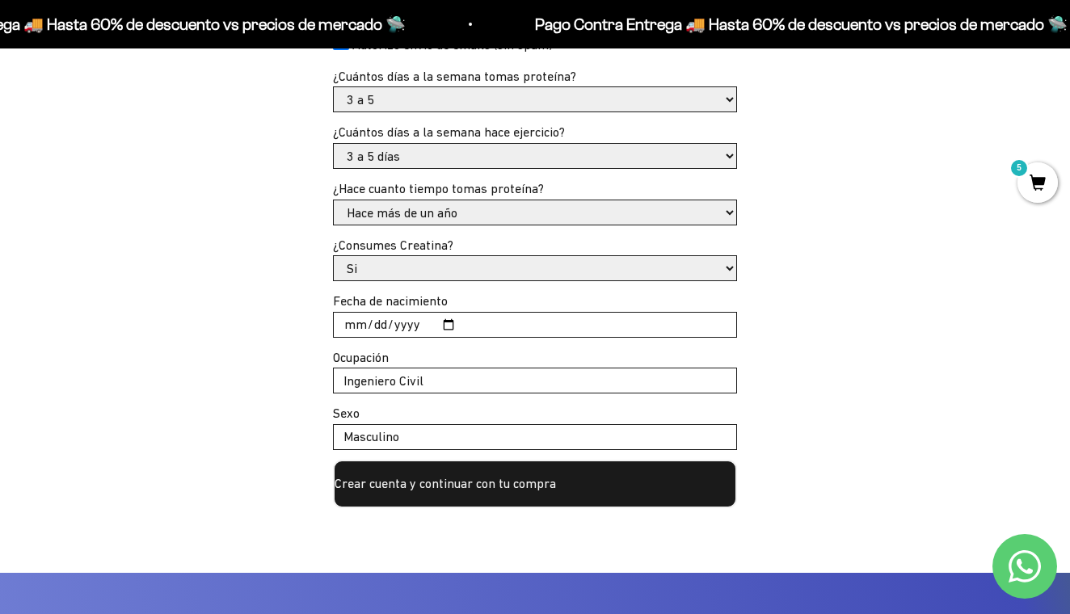
click at [434, 470] on button "Crear cuenta y continuar con tu compra" at bounding box center [535, 484] width 404 height 48
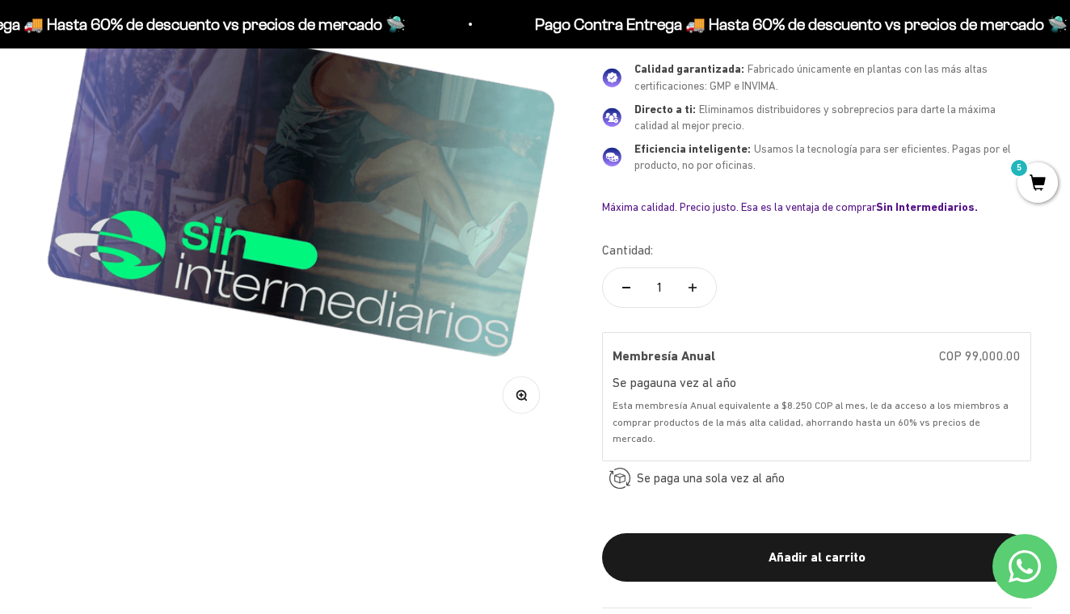
scroll to position [350, 0]
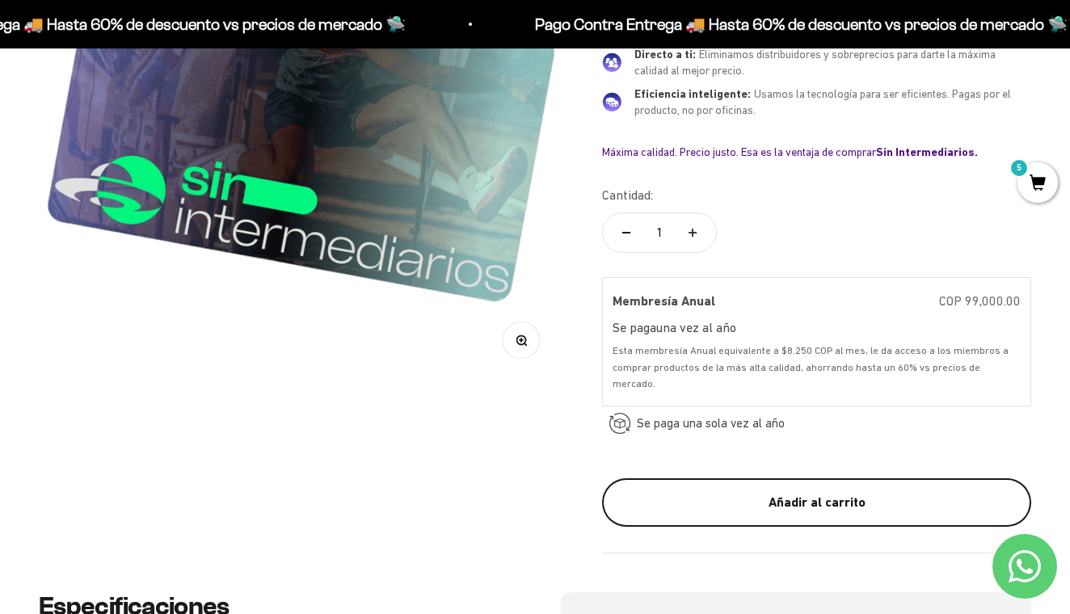
click at [763, 492] on div "Añadir al carrito" at bounding box center [816, 502] width 364 height 21
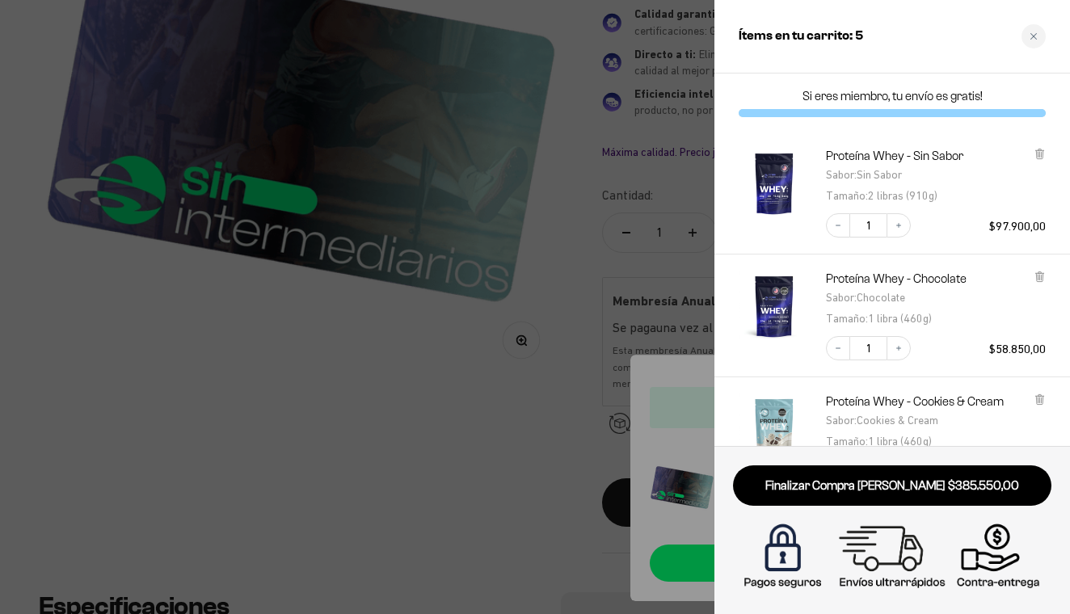
click at [399, 363] on div at bounding box center [535, 307] width 1070 height 614
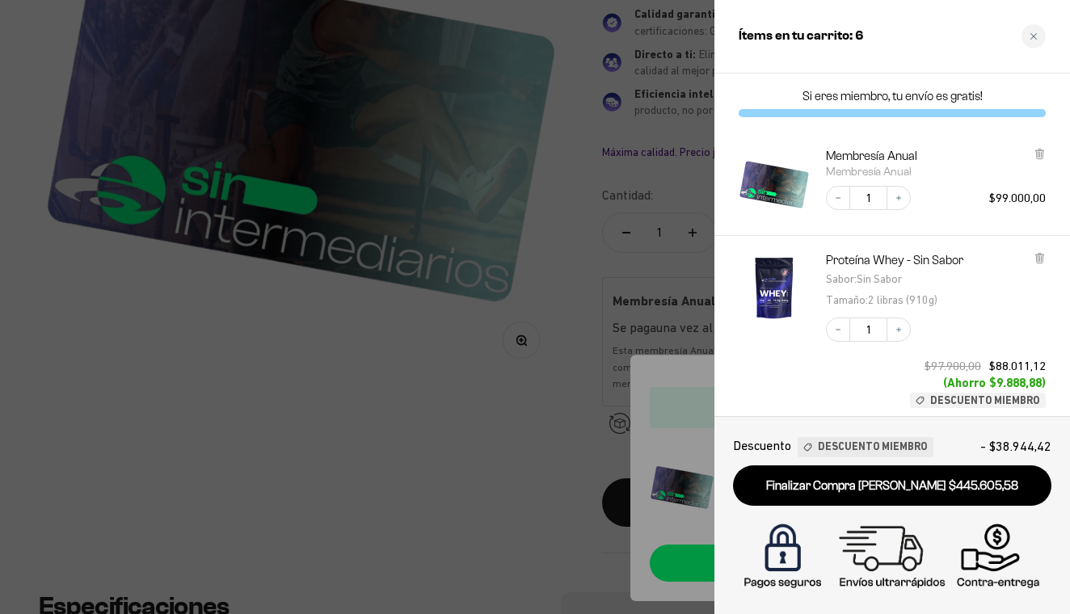
click at [462, 415] on div at bounding box center [535, 307] width 1070 height 614
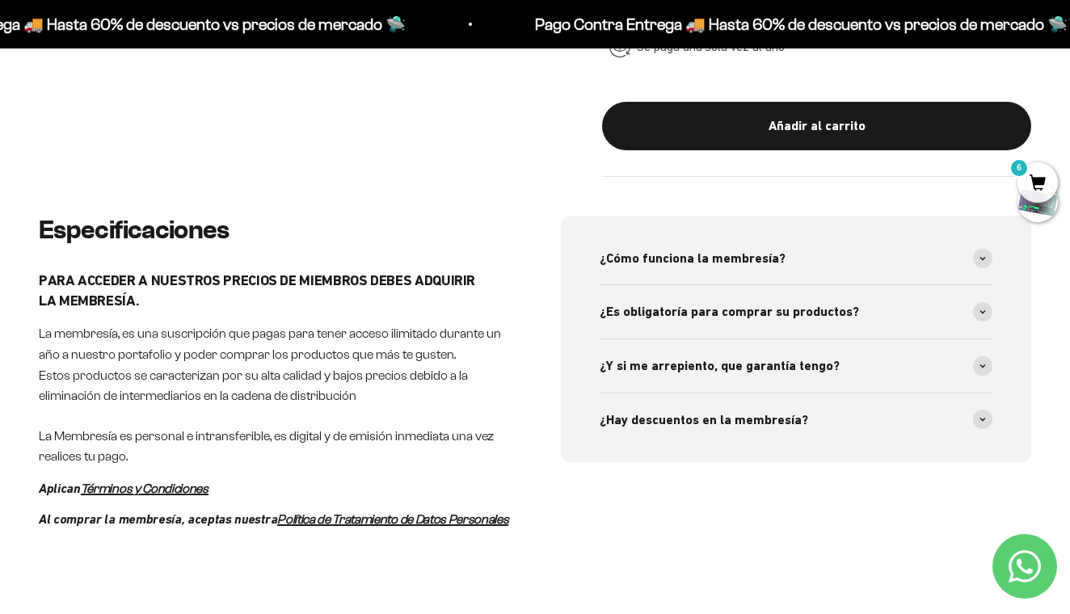
scroll to position [722, 0]
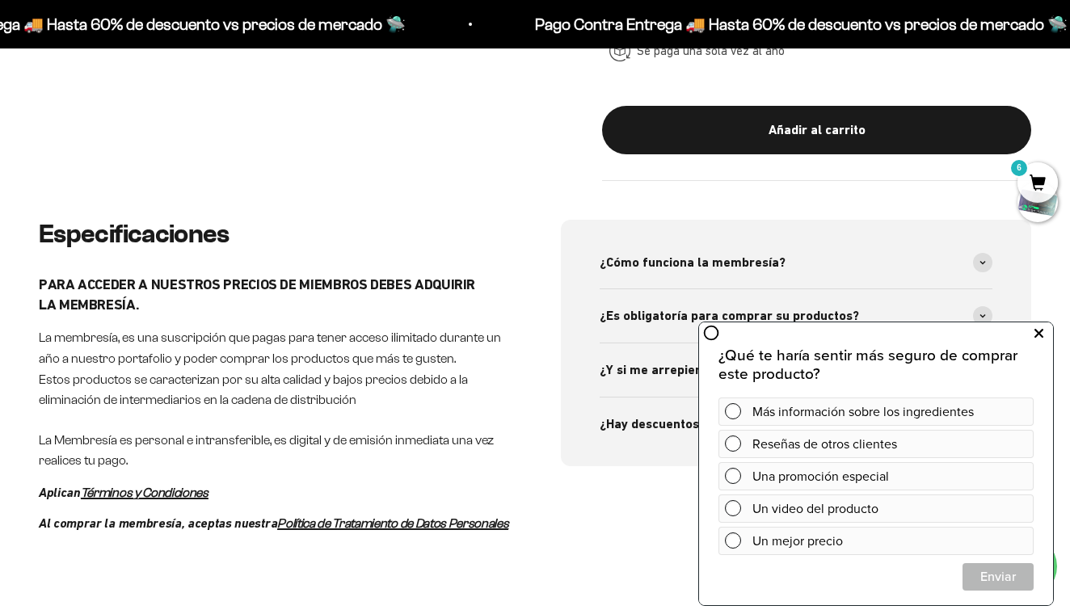
click at [1042, 331] on icon at bounding box center [1038, 333] width 9 height 21
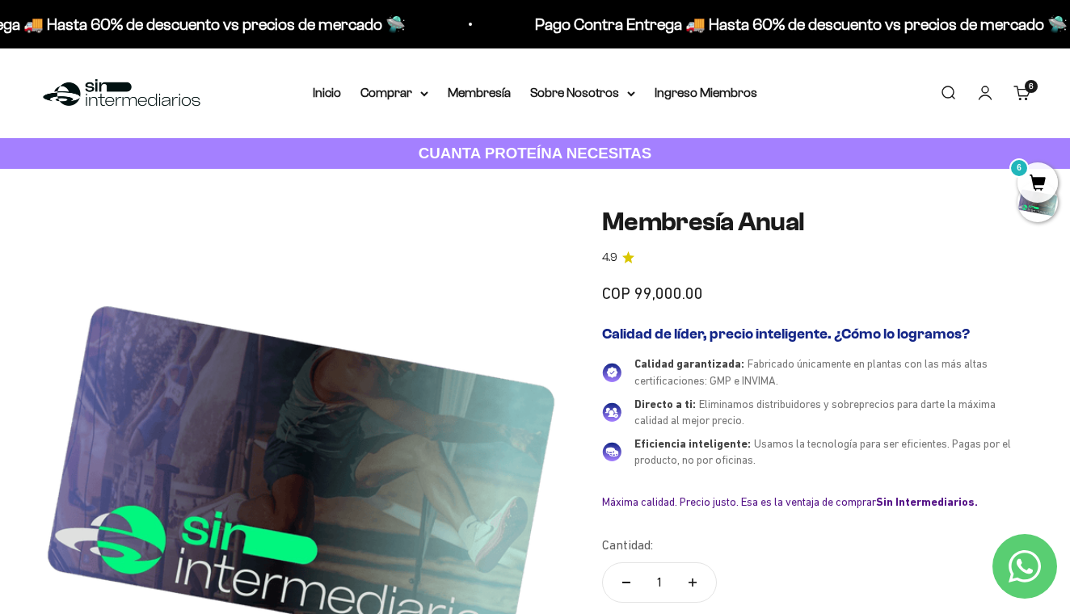
scroll to position [0, 0]
click at [409, 92] on summary "Comprar" at bounding box center [394, 92] width 68 height 21
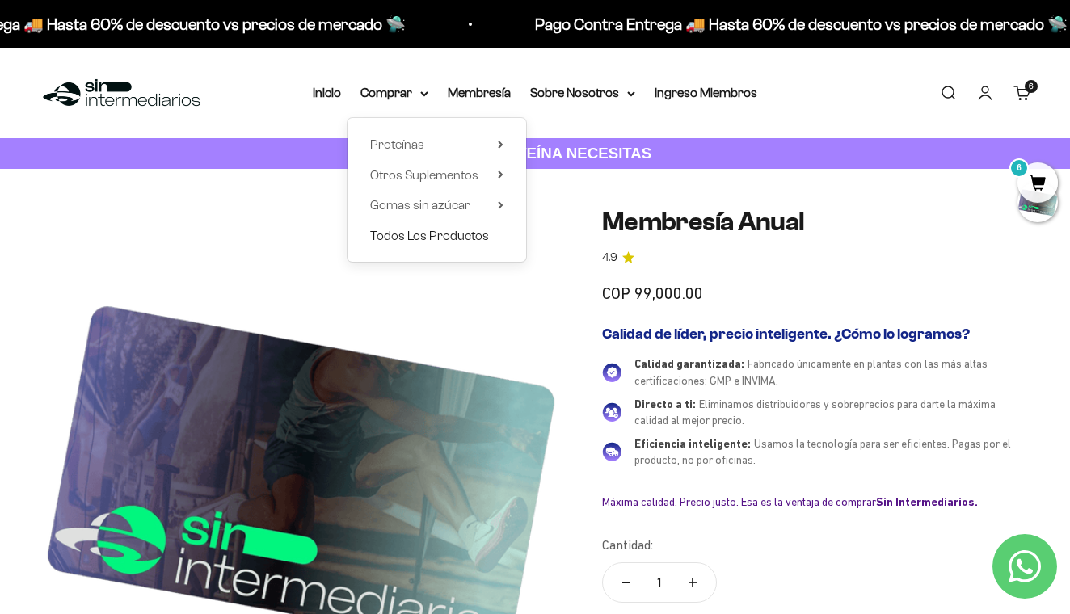
click at [428, 233] on span "Todos Los Productos" at bounding box center [429, 236] width 119 height 14
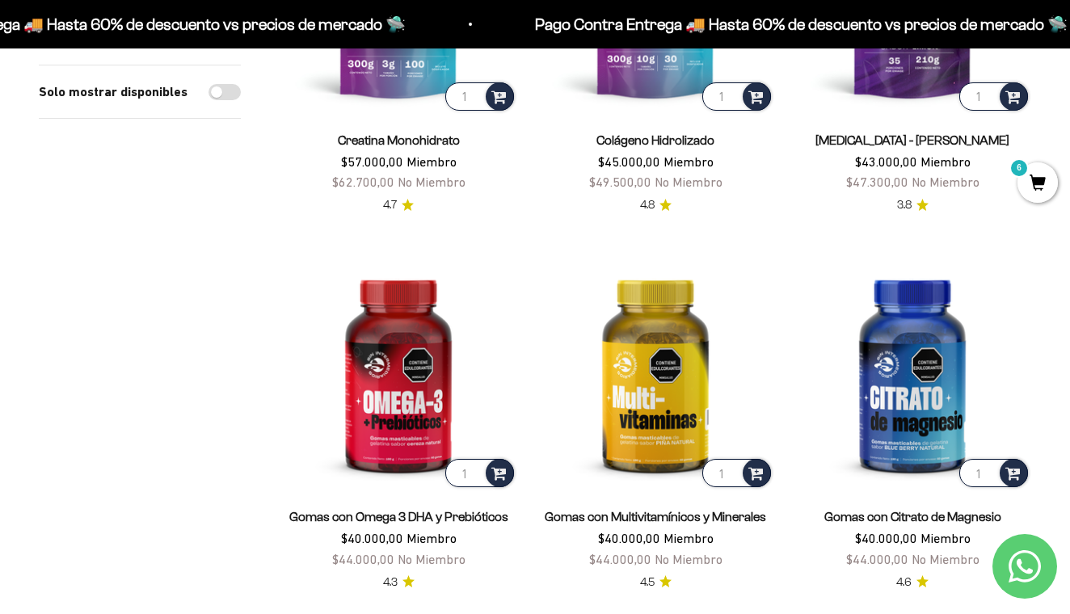
scroll to position [393, 0]
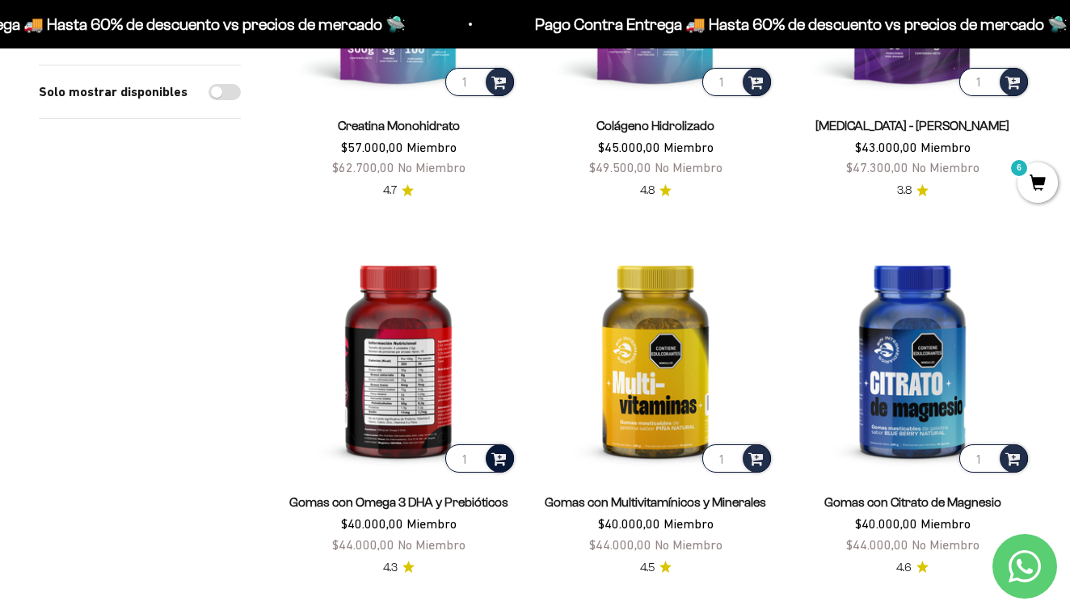
click at [500, 467] on div at bounding box center [500, 458] width 28 height 28
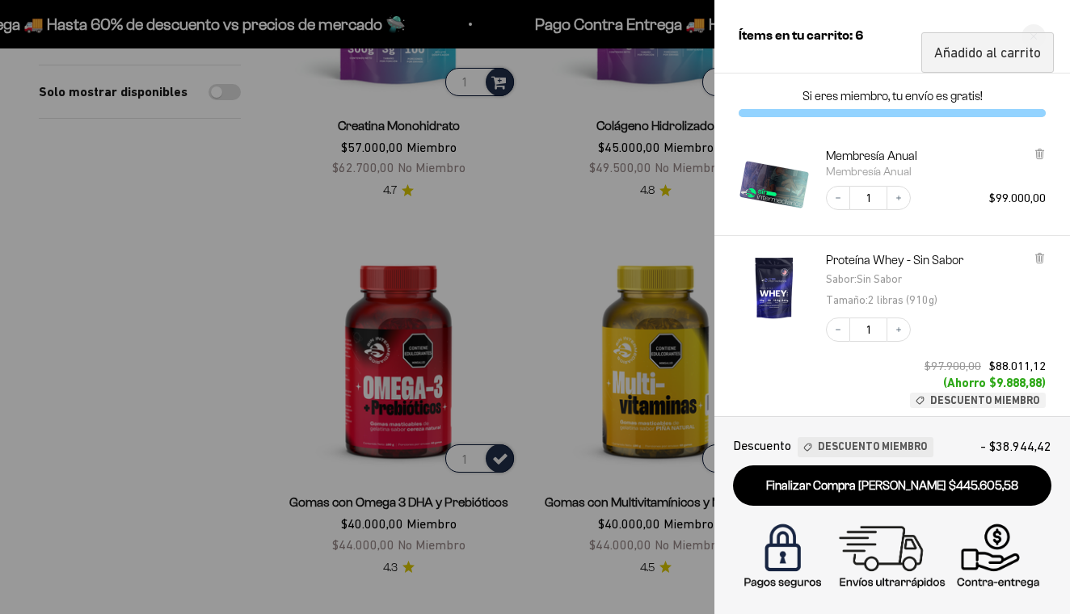
click at [208, 422] on div at bounding box center [535, 307] width 1070 height 614
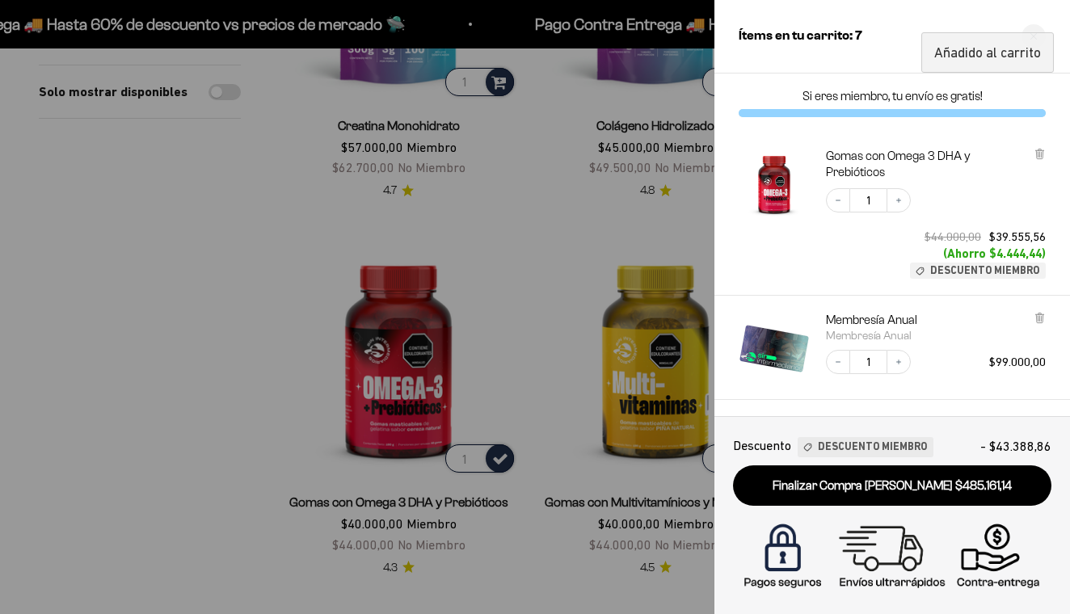
click at [232, 358] on div at bounding box center [535, 307] width 1070 height 614
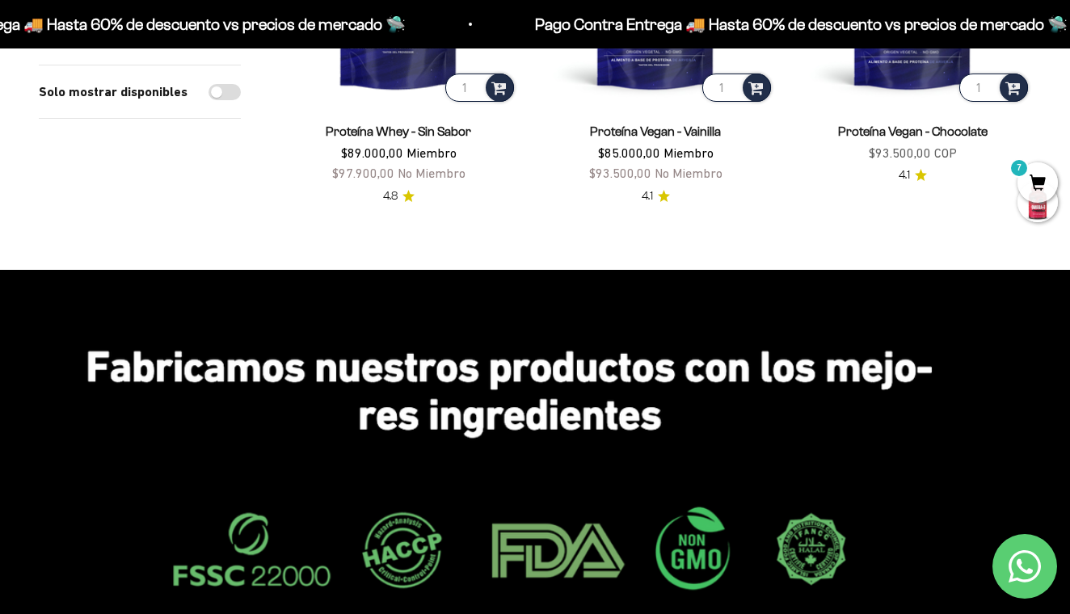
scroll to position [3046, 0]
